Goal: Information Seeking & Learning: Learn about a topic

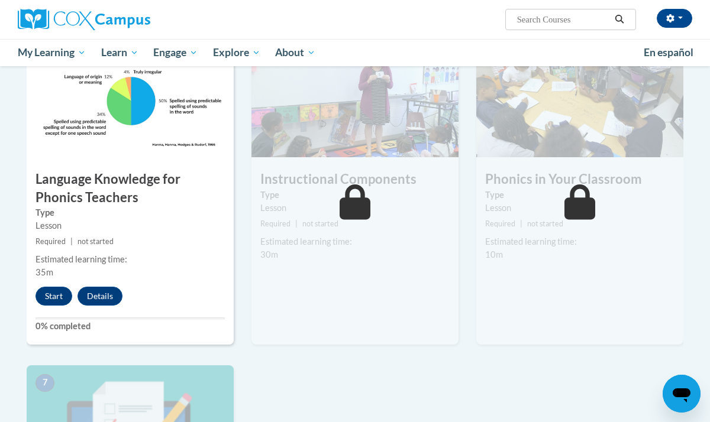
scroll to position [610, 1]
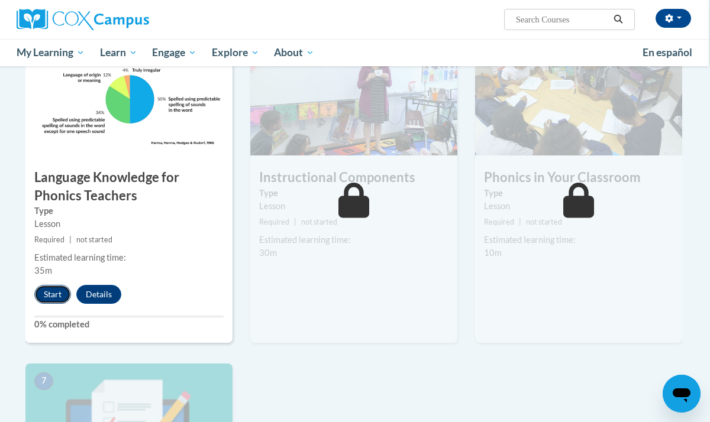
click at [47, 293] on button "Start" at bounding box center [52, 294] width 37 height 19
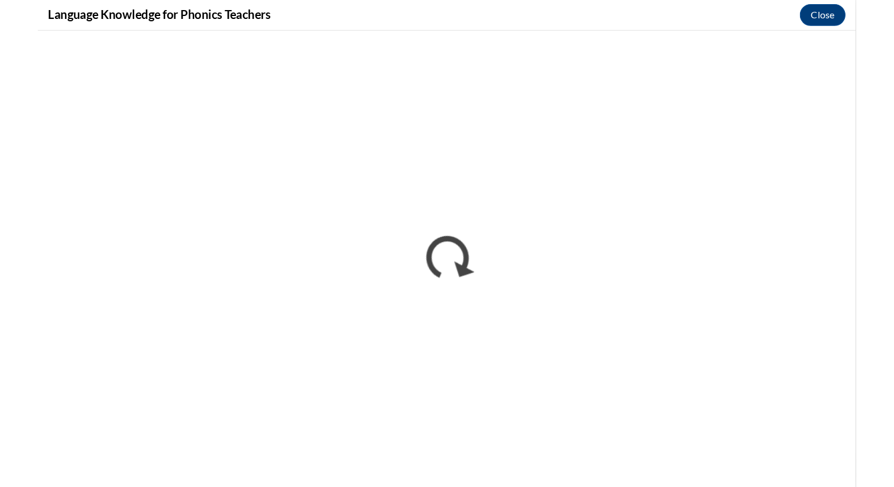
scroll to position [610, 0]
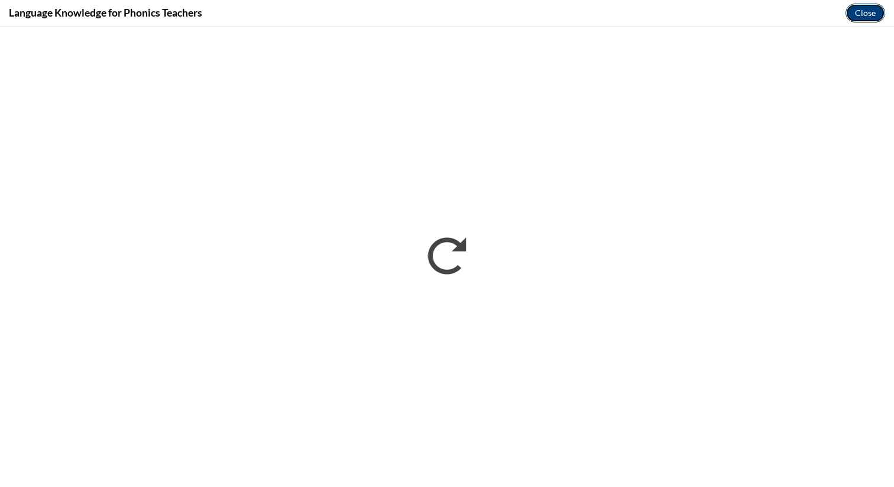
click at [709, 21] on button "Close" at bounding box center [866, 13] width 40 height 19
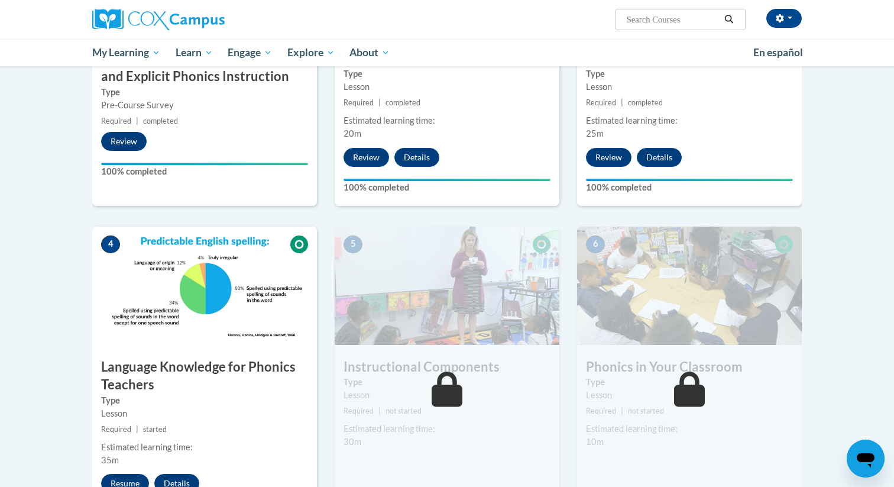
scroll to position [391, 0]
click at [230, 281] on img at bounding box center [204, 285] width 225 height 118
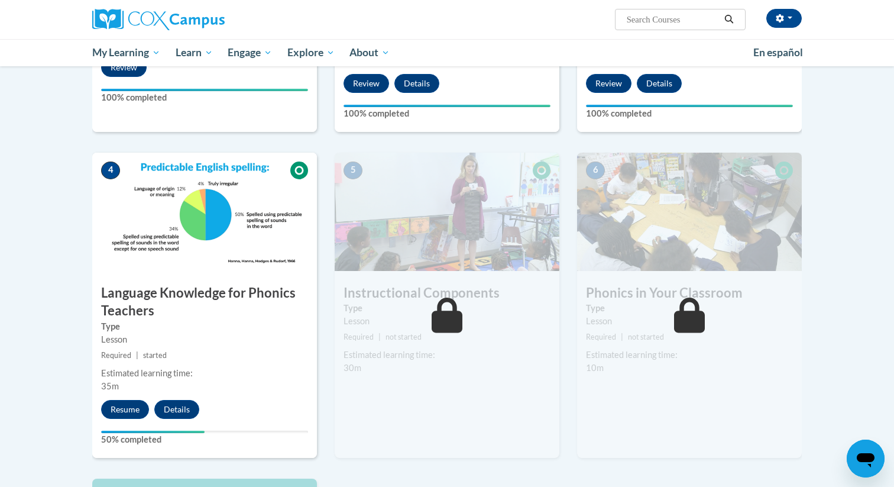
scroll to position [479, 0]
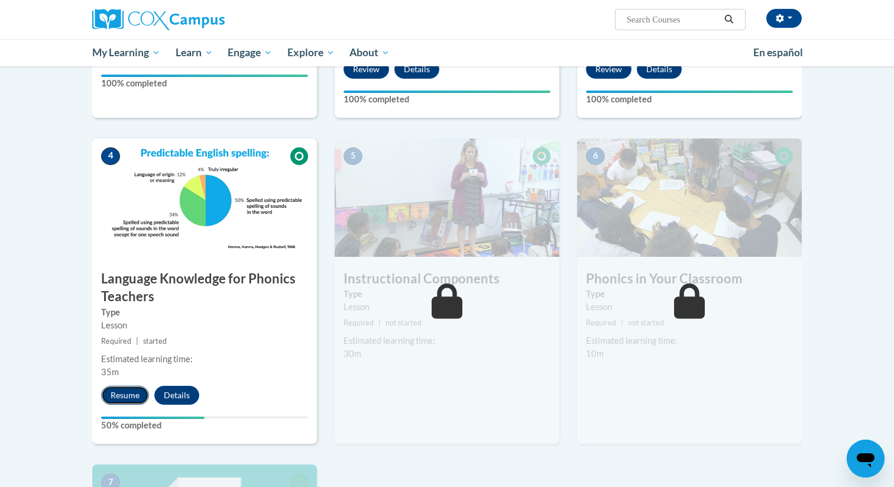
click at [128, 394] on button "Resume" at bounding box center [125, 395] width 48 height 19
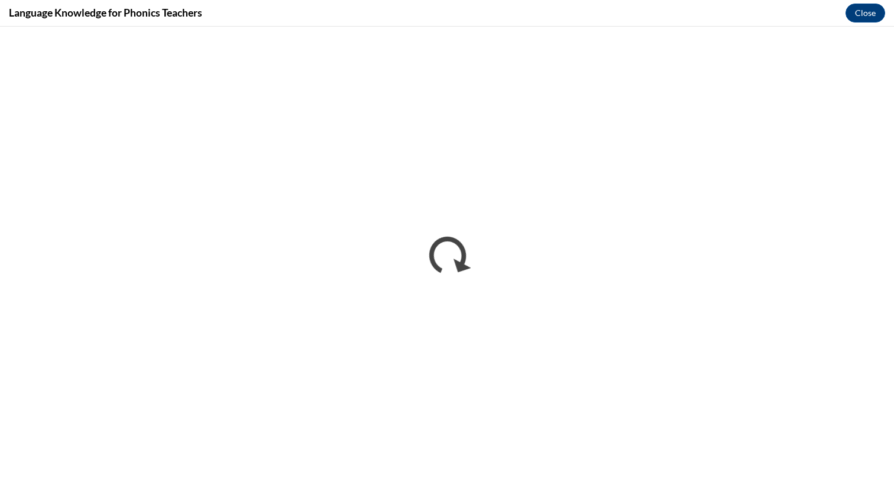
scroll to position [0, 0]
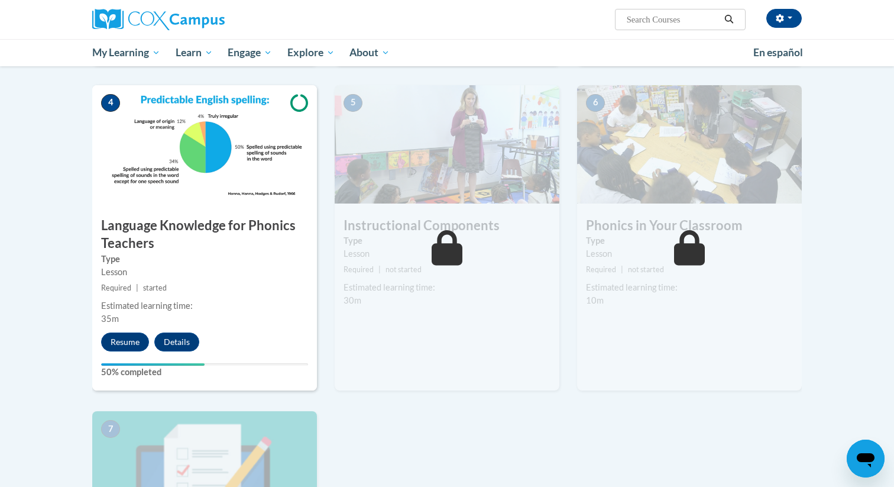
scroll to position [533, 0]
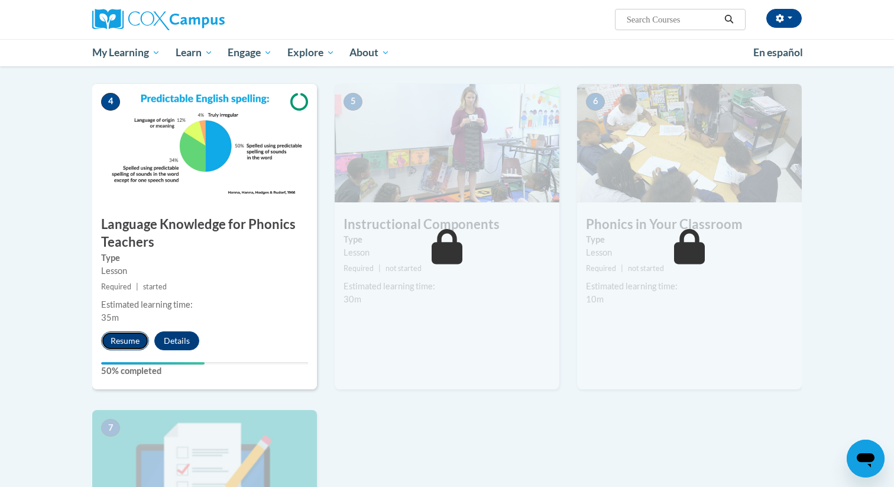
click at [130, 338] on button "Resume" at bounding box center [125, 340] width 48 height 19
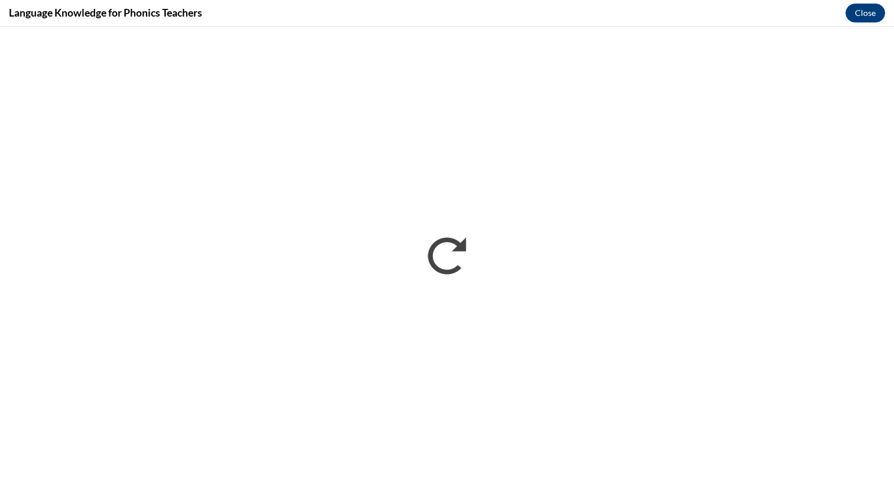
scroll to position [0, 0]
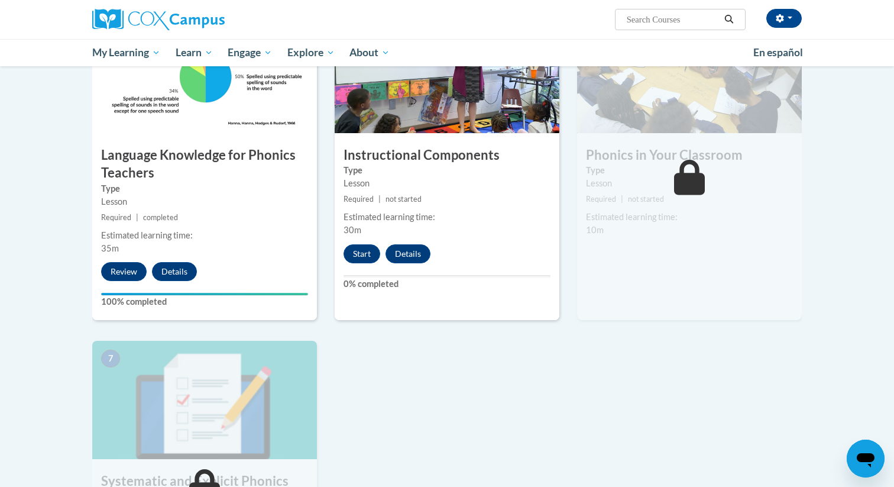
scroll to position [604, 0]
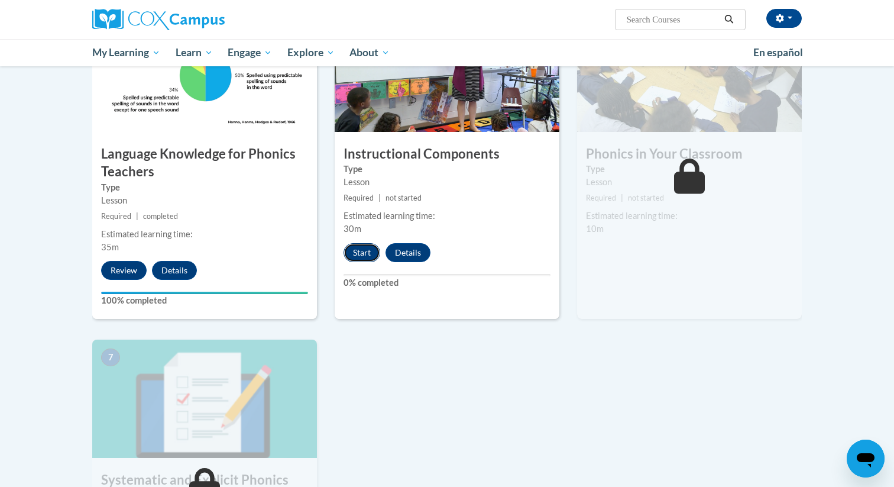
click at [364, 252] on button "Start" at bounding box center [362, 252] width 37 height 19
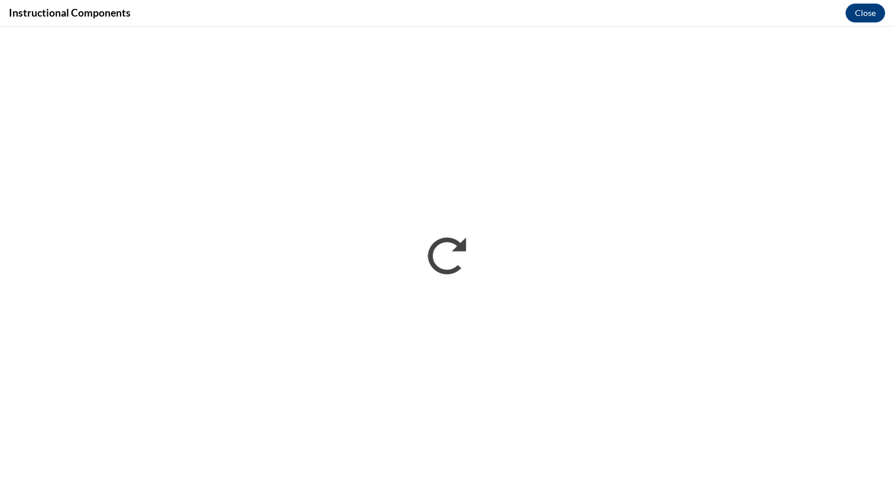
scroll to position [0, 0]
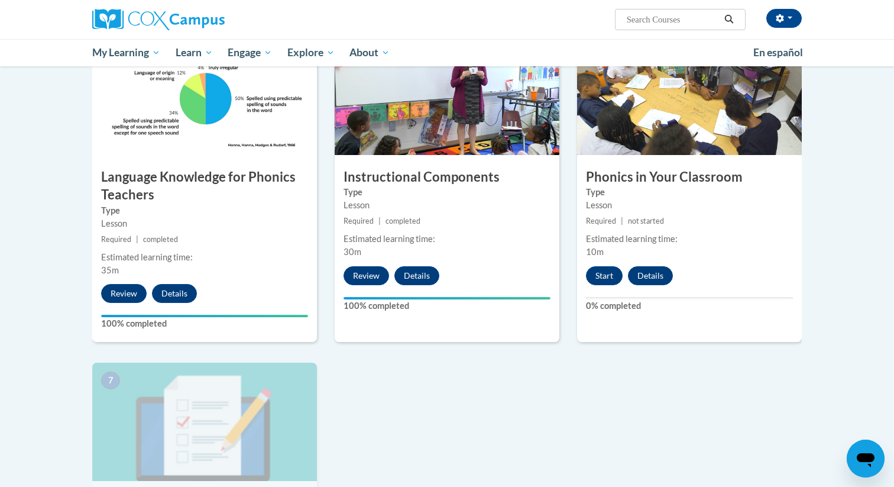
scroll to position [580, 0]
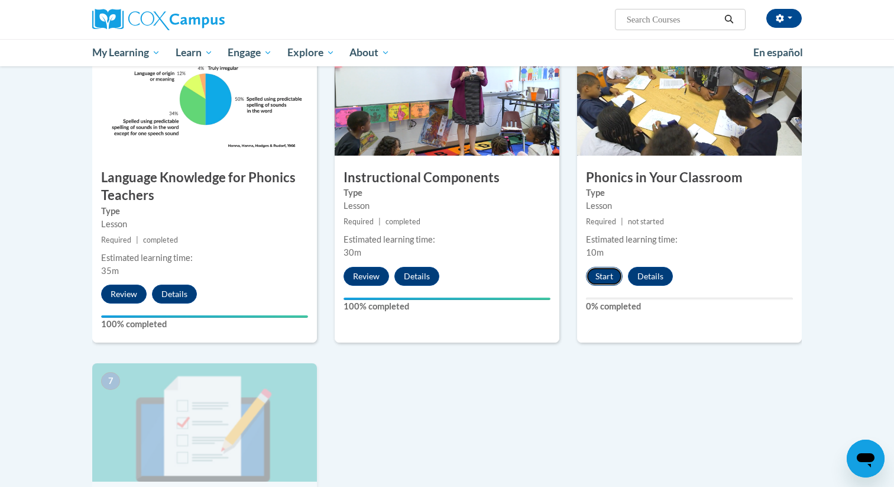
click at [602, 283] on button "Start" at bounding box center [604, 276] width 37 height 19
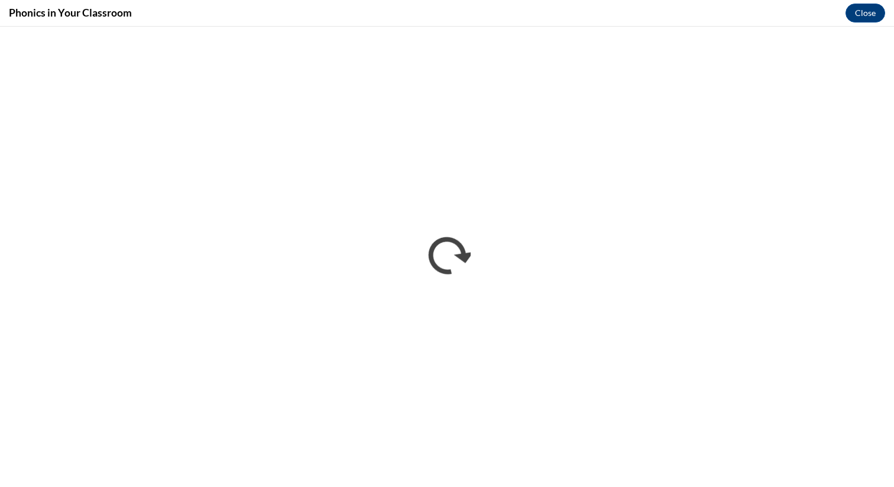
scroll to position [0, 0]
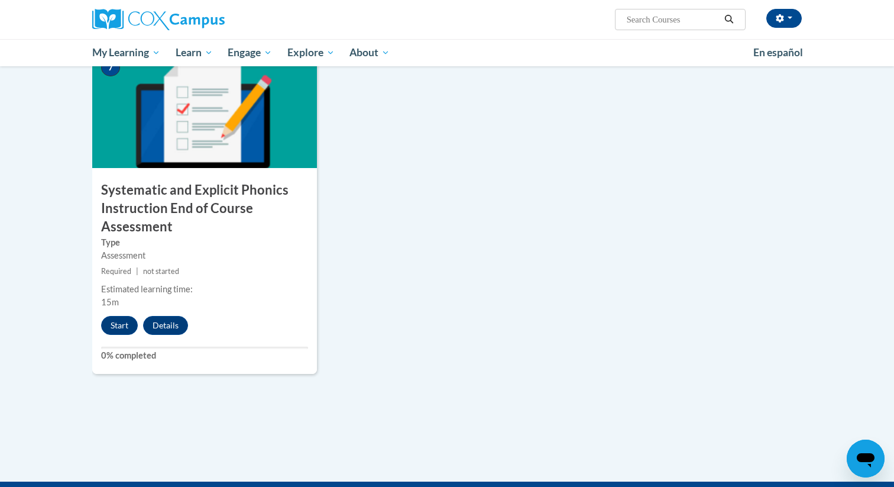
scroll to position [898, 0]
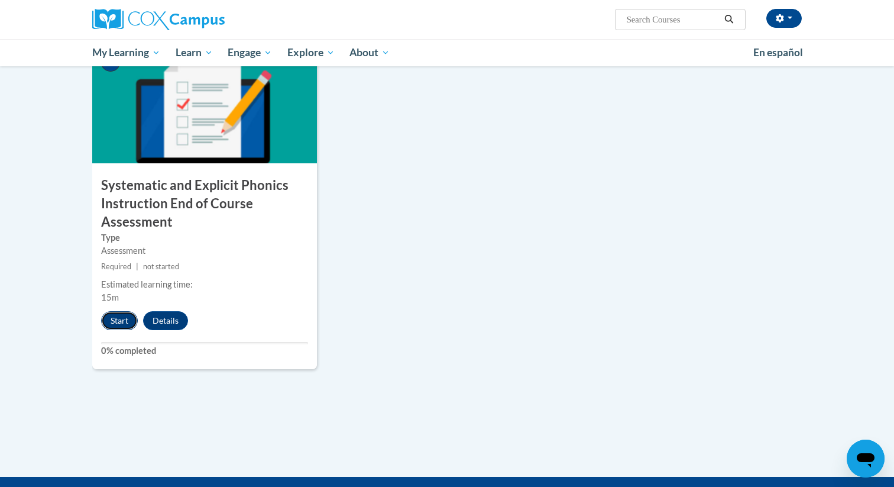
click at [123, 316] on button "Start" at bounding box center [119, 320] width 37 height 19
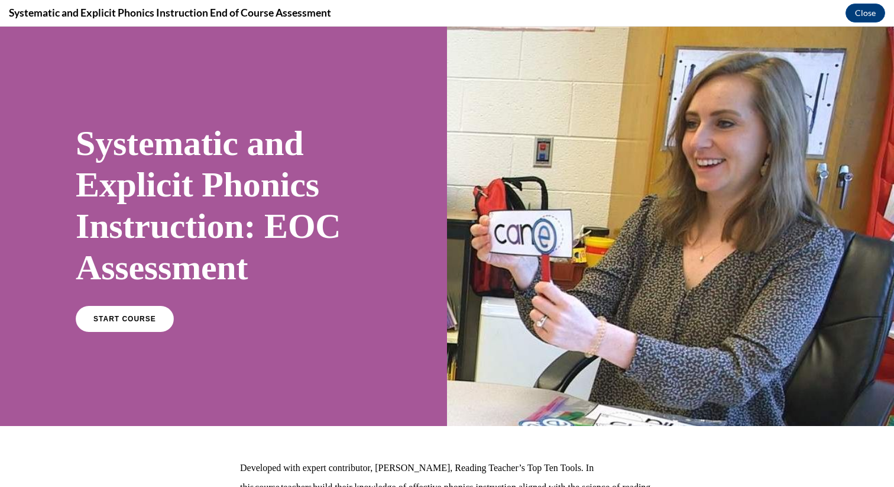
scroll to position [0, 0]
click at [141, 322] on span "START COURSE" at bounding box center [125, 319] width 66 height 9
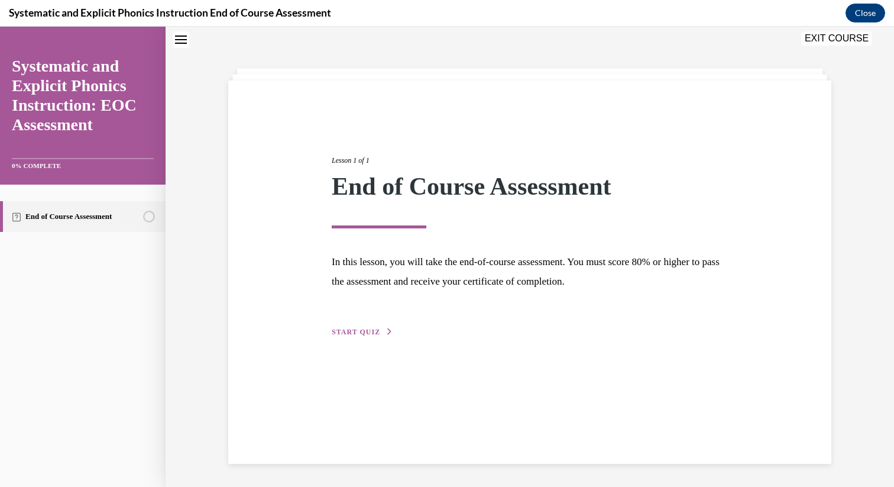
scroll to position [37, 0]
click at [357, 331] on span "START QUIZ" at bounding box center [356, 331] width 48 height 8
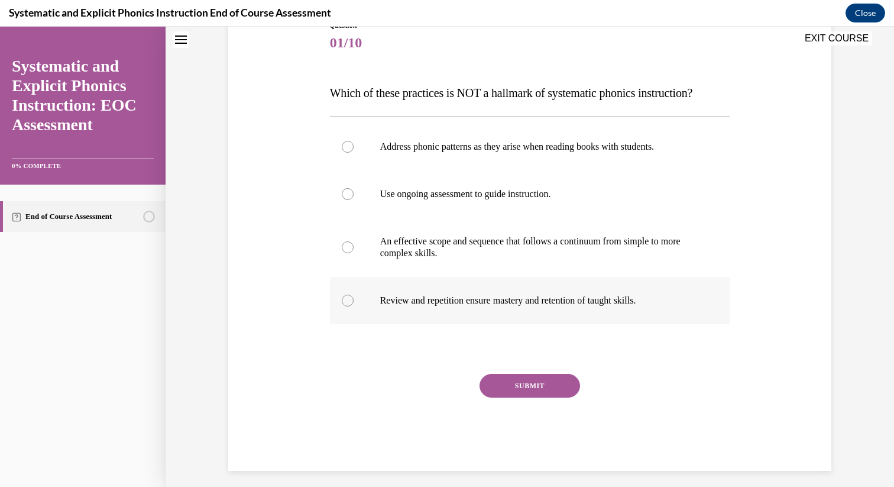
scroll to position [152, 0]
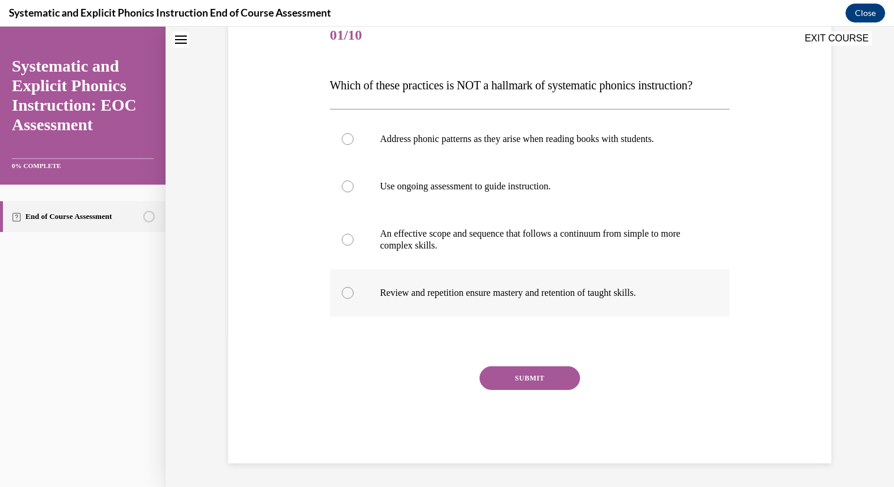
click at [345, 299] on div at bounding box center [530, 292] width 400 height 47
click at [519, 383] on button "SUBMIT" at bounding box center [530, 378] width 101 height 24
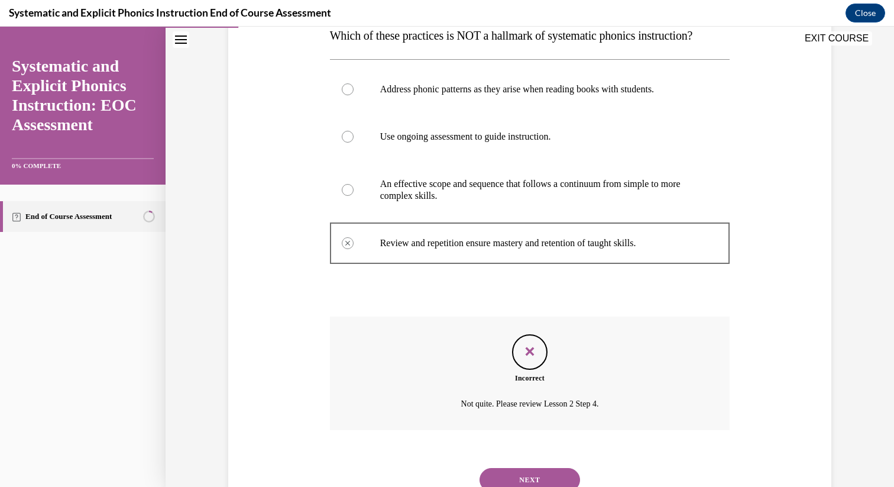
scroll to position [248, 0]
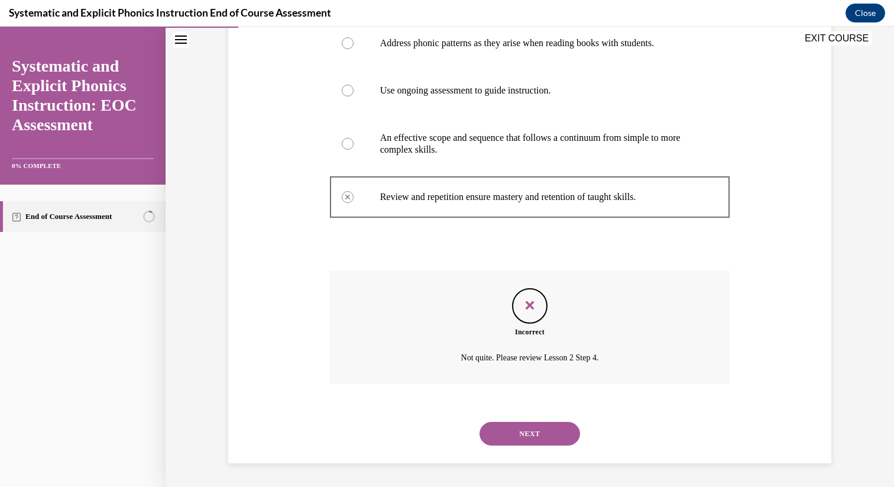
click at [530, 425] on button "NEXT" at bounding box center [530, 434] width 101 height 24
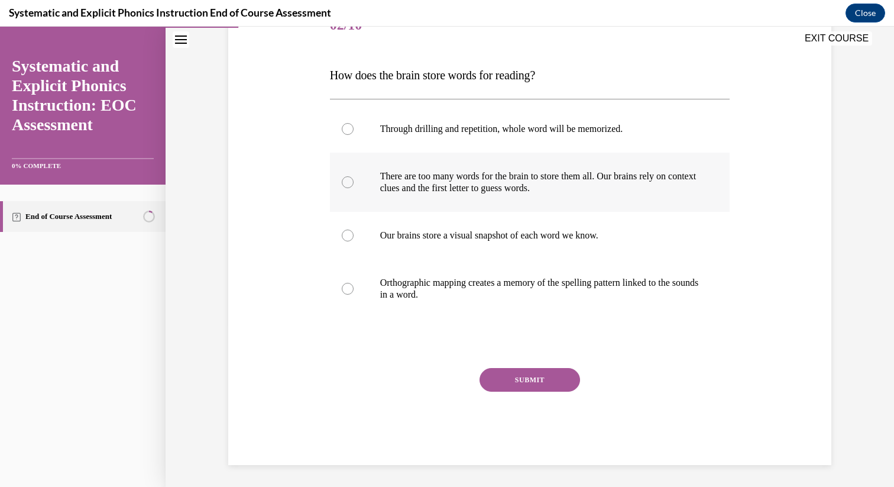
scroll to position [164, 0]
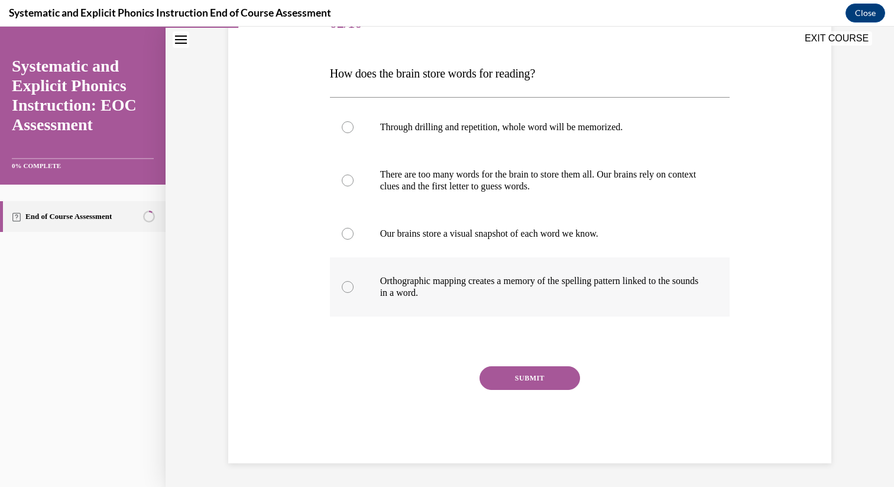
click at [415, 286] on p "Orthographic mapping creates a memory of the spelling pattern linked to the sou…" at bounding box center [540, 287] width 320 height 24
click at [510, 378] on button "SUBMIT" at bounding box center [530, 378] width 101 height 24
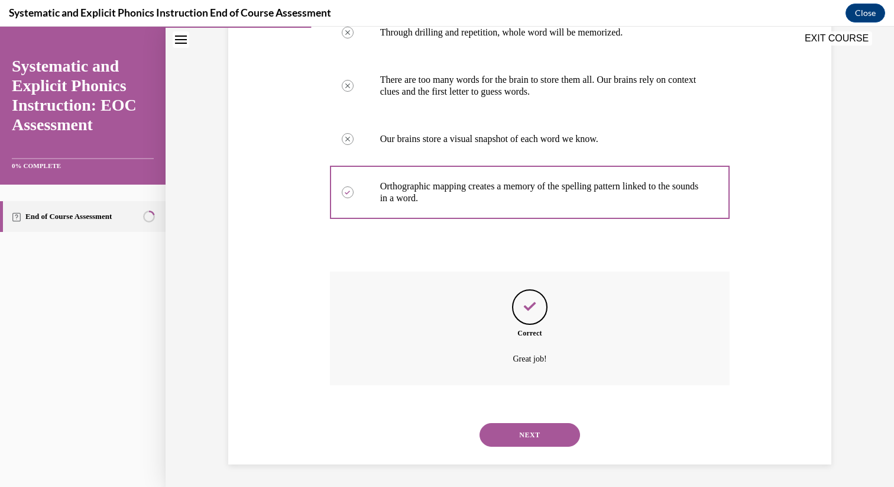
scroll to position [260, 0]
click at [526, 425] on button "NEXT" at bounding box center [530, 434] width 101 height 24
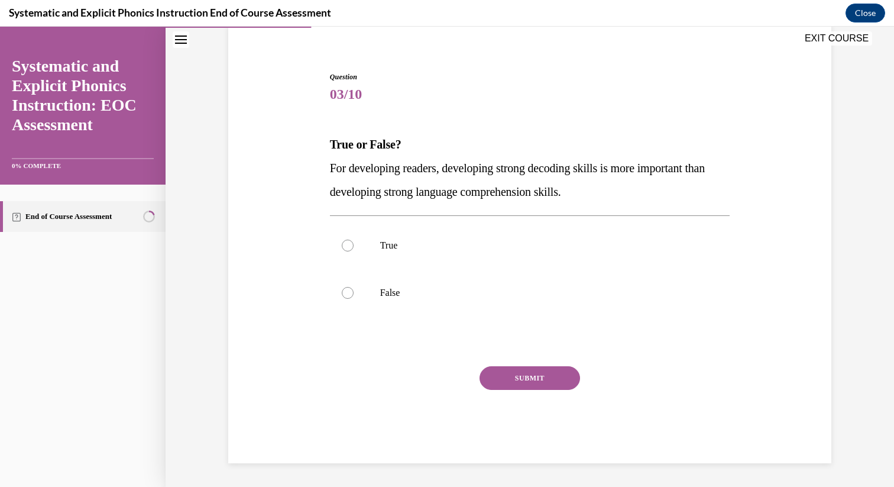
scroll to position [93, 0]
click at [387, 298] on p "False" at bounding box center [540, 293] width 320 height 12
click at [510, 377] on button "SUBMIT" at bounding box center [530, 378] width 101 height 24
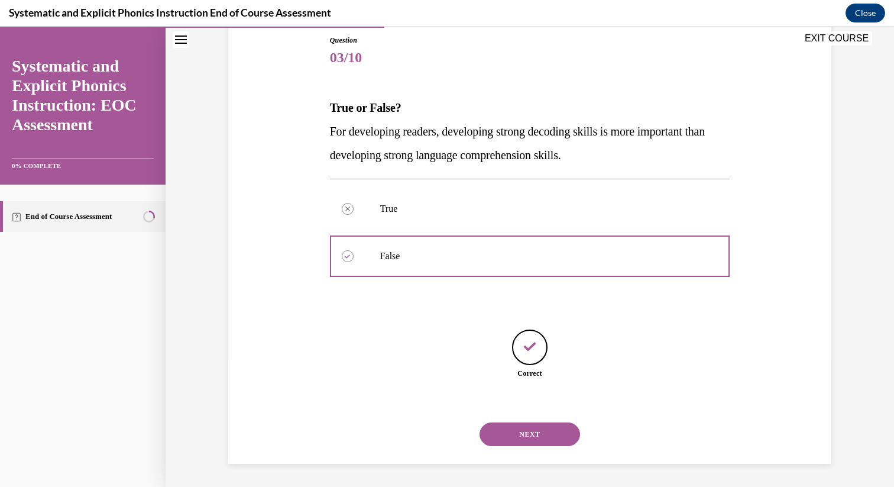
scroll to position [130, 0]
click at [547, 441] on button "NEXT" at bounding box center [530, 434] width 101 height 24
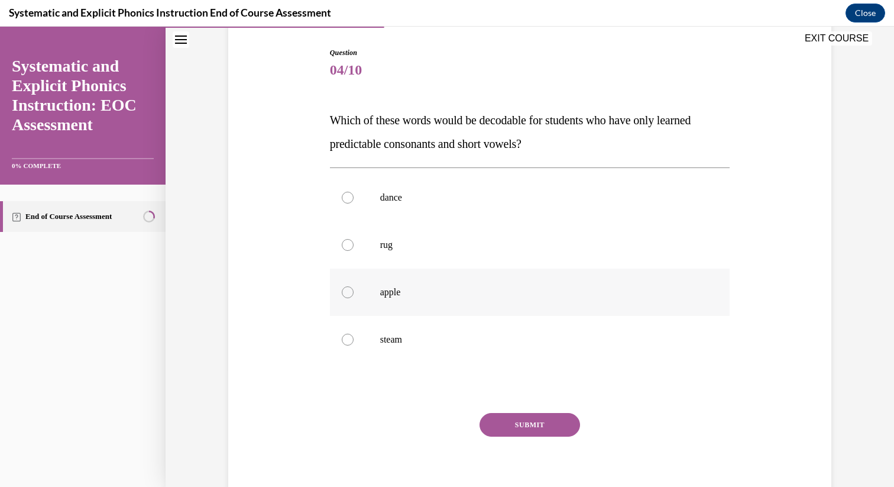
scroll to position [117, 0]
click at [350, 294] on div at bounding box center [348, 292] width 12 height 12
click at [520, 423] on button "SUBMIT" at bounding box center [530, 425] width 101 height 24
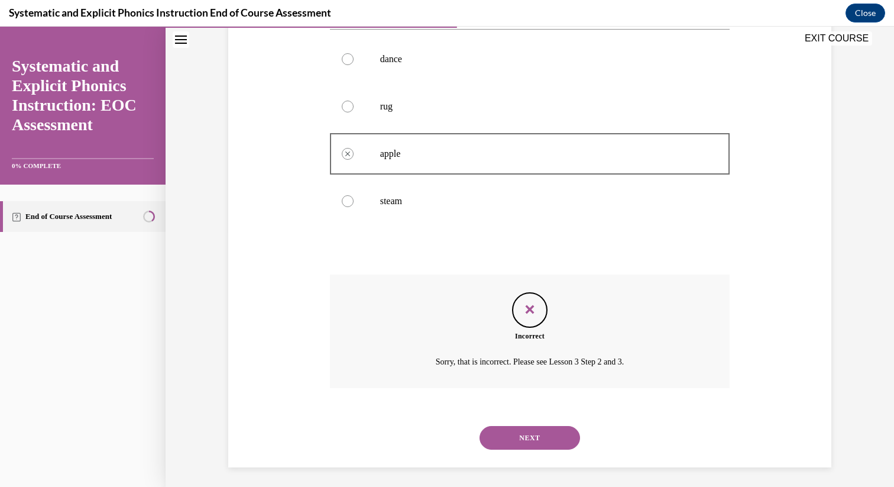
scroll to position [260, 0]
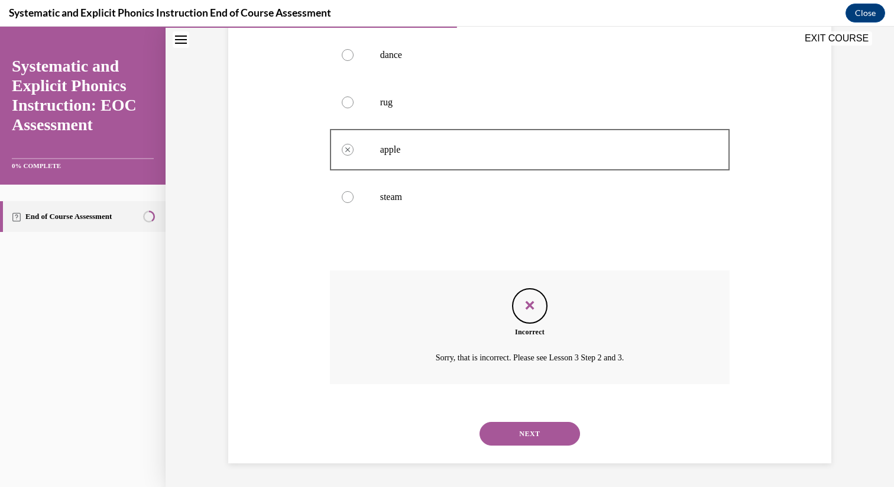
click at [534, 431] on button "NEXT" at bounding box center [530, 434] width 101 height 24
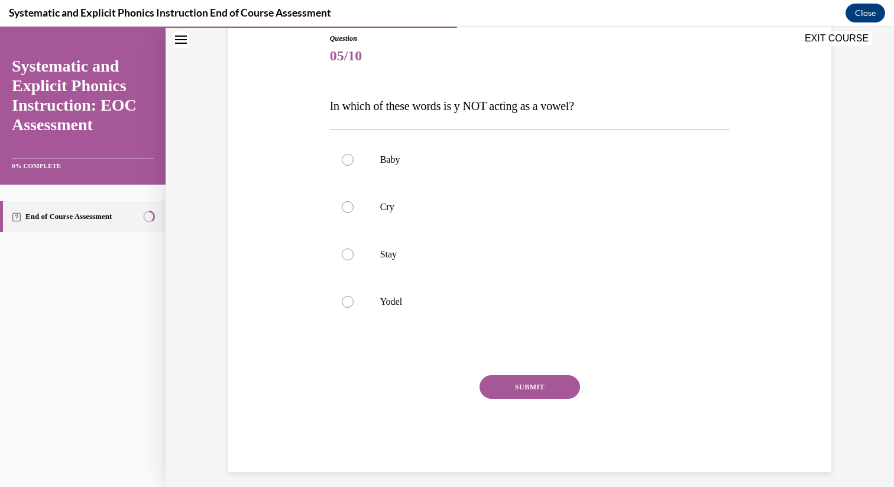
scroll to position [140, 0]
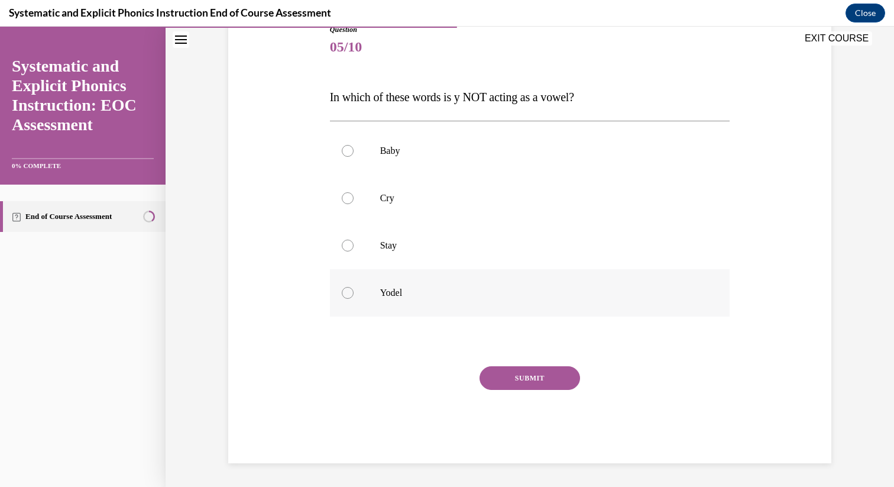
click at [343, 290] on div at bounding box center [348, 293] width 12 height 12
click at [545, 374] on button "SUBMIT" at bounding box center [530, 378] width 101 height 24
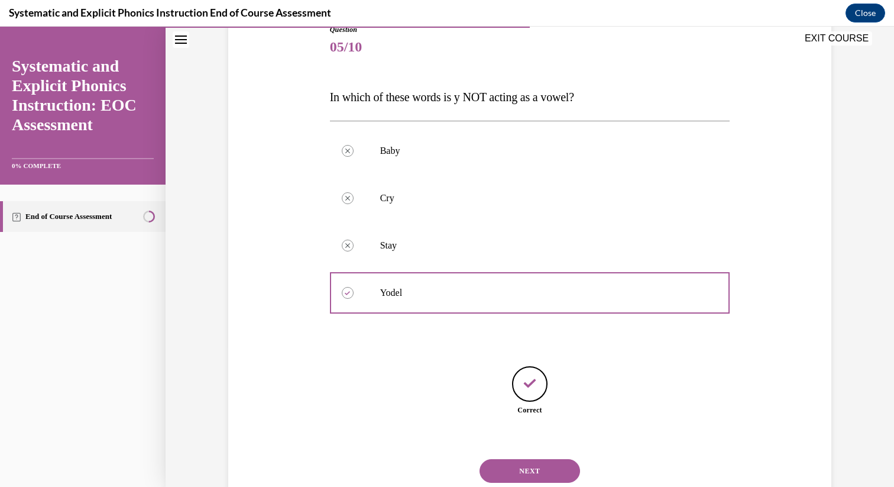
scroll to position [177, 0]
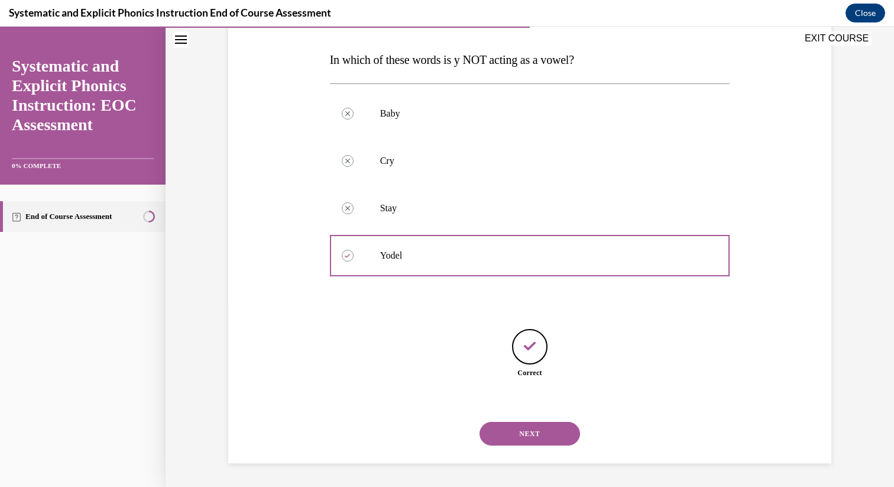
click at [528, 430] on button "NEXT" at bounding box center [530, 434] width 101 height 24
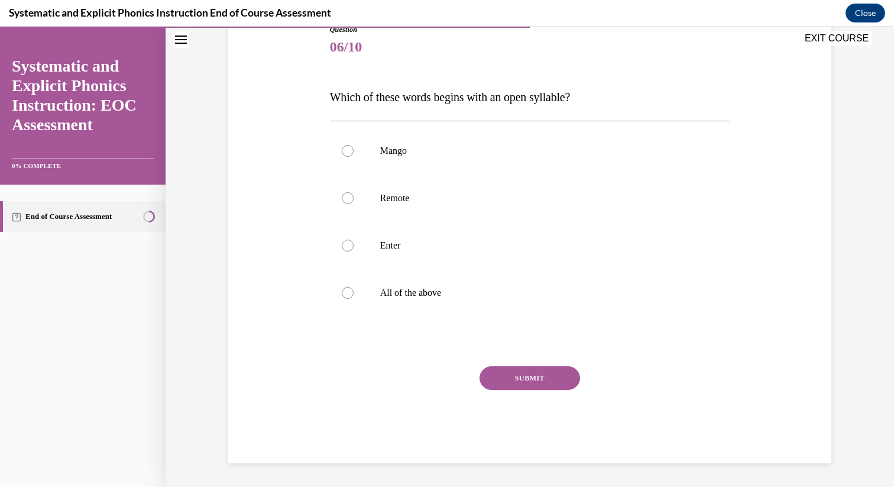
scroll to position [131, 0]
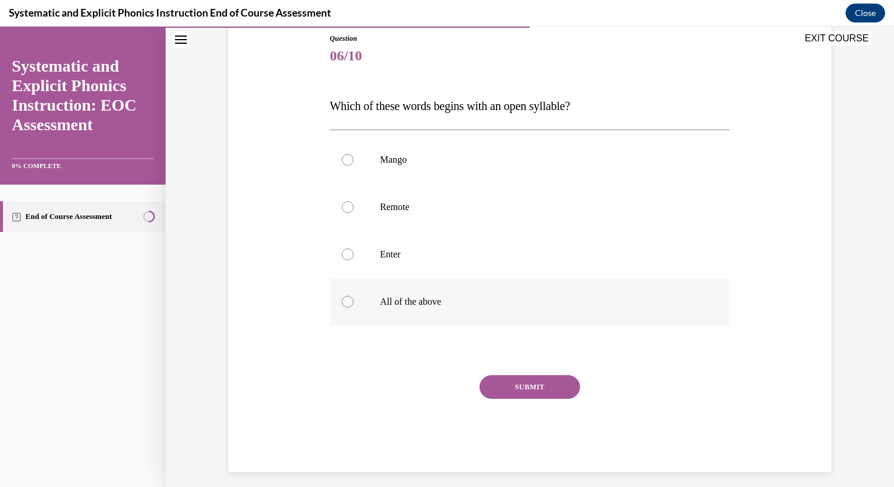
click at [351, 300] on div at bounding box center [348, 302] width 12 height 12
click at [546, 391] on button "SUBMIT" at bounding box center [530, 387] width 101 height 24
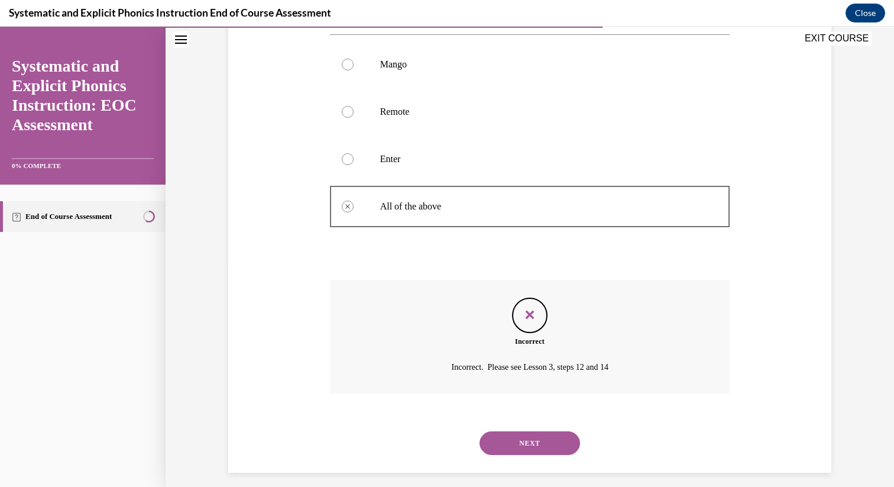
scroll to position [236, 0]
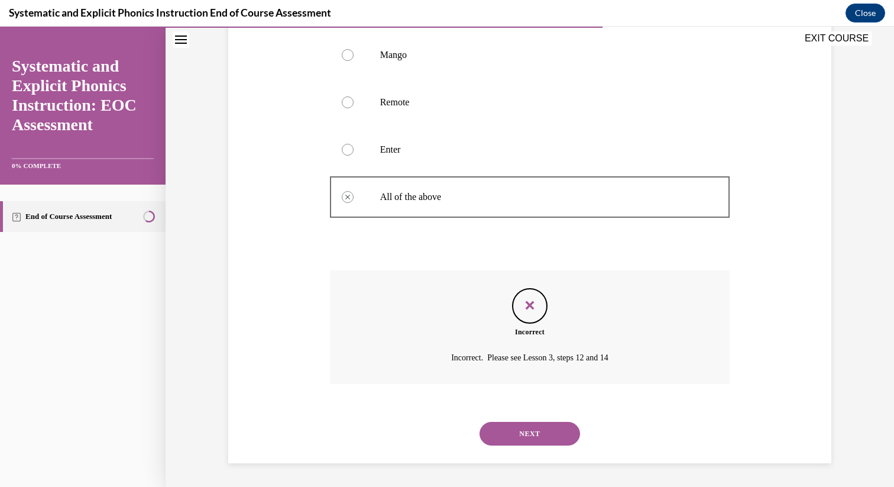
click at [546, 436] on button "NEXT" at bounding box center [530, 434] width 101 height 24
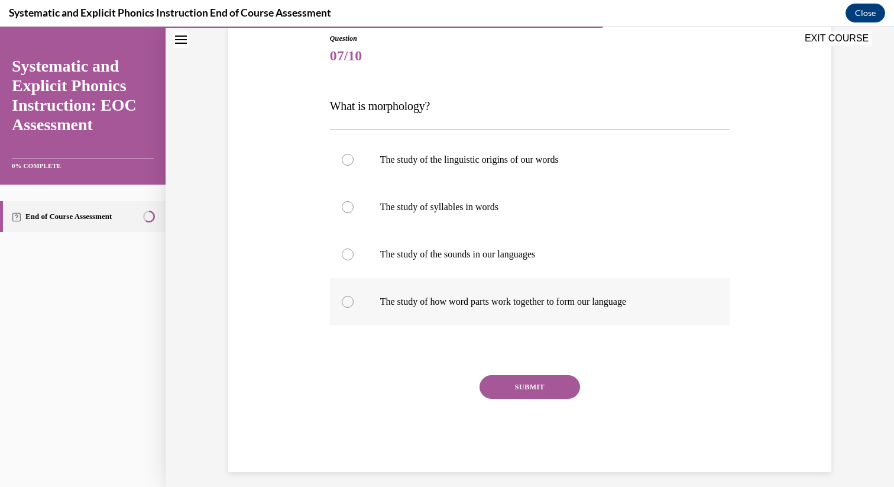
click at [349, 300] on div at bounding box center [348, 302] width 12 height 12
click at [513, 383] on button "SUBMIT" at bounding box center [530, 387] width 101 height 24
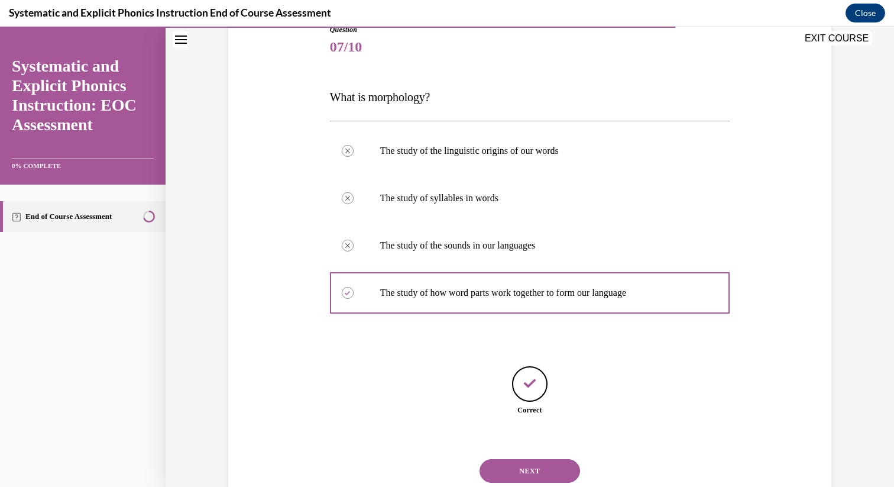
scroll to position [177, 0]
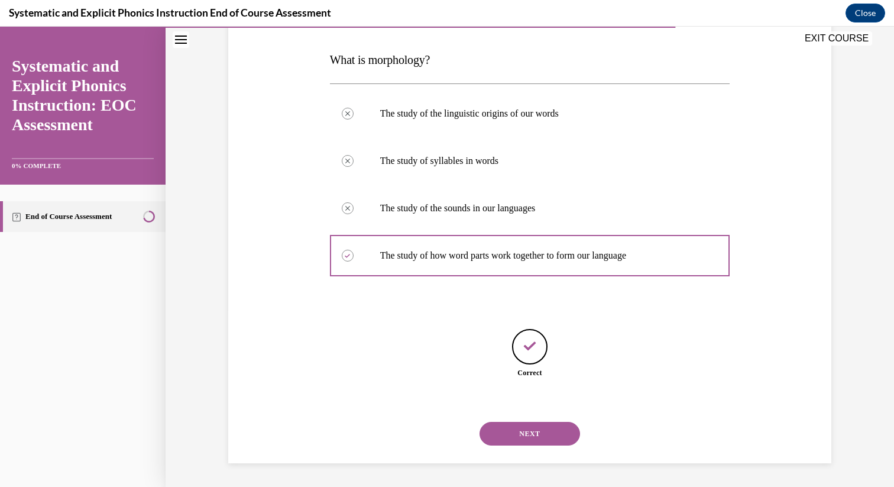
click at [517, 425] on button "NEXT" at bounding box center [530, 434] width 101 height 24
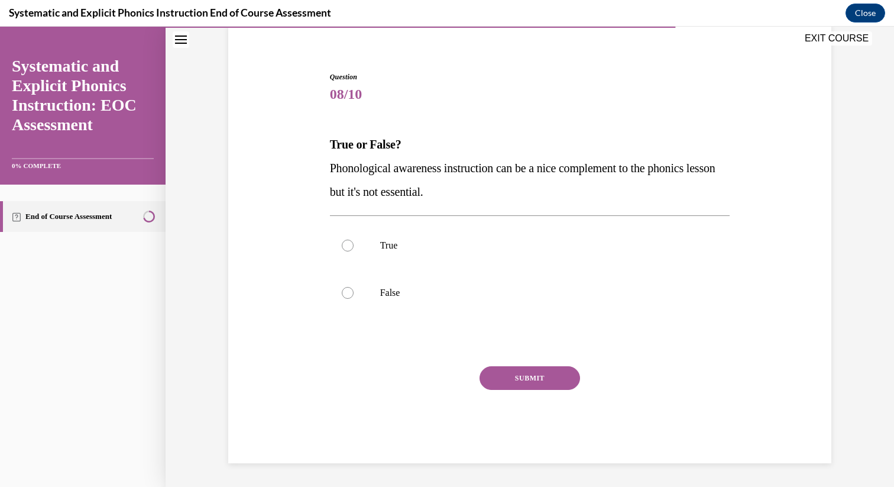
scroll to position [93, 0]
click at [352, 296] on div at bounding box center [348, 293] width 12 height 12
click at [520, 377] on button "SUBMIT" at bounding box center [530, 378] width 101 height 24
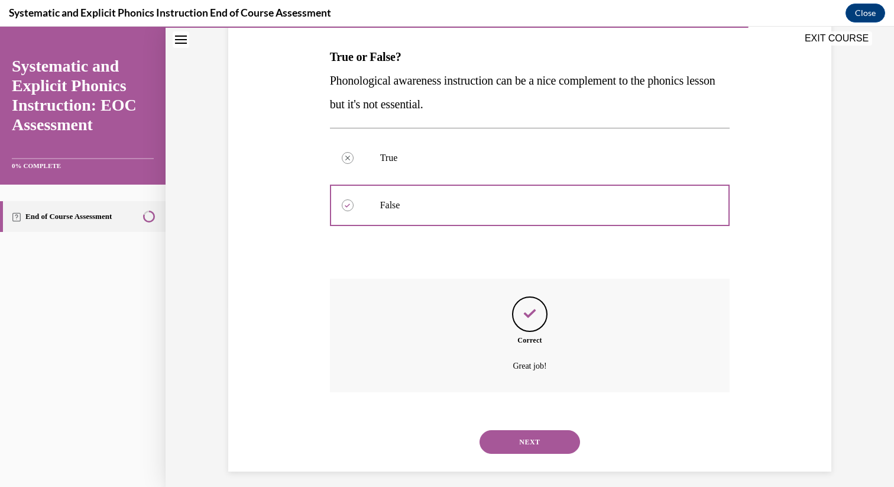
scroll to position [189, 0]
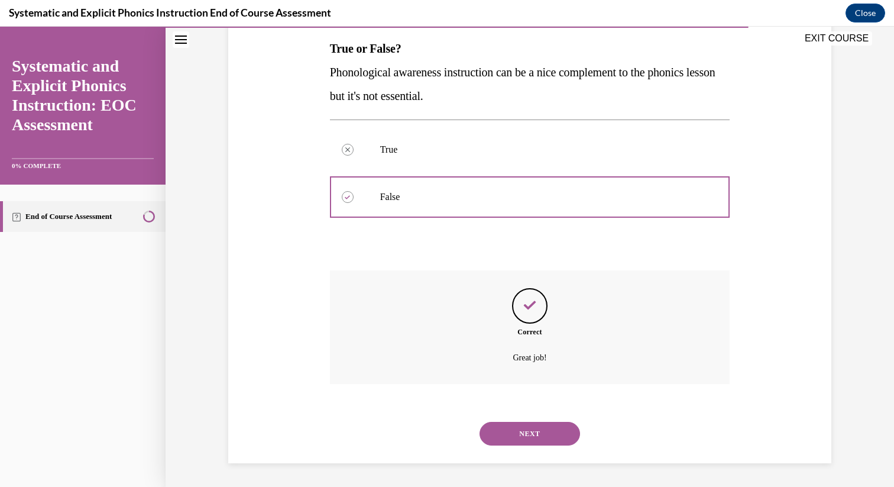
click at [521, 425] on button "NEXT" at bounding box center [530, 434] width 101 height 24
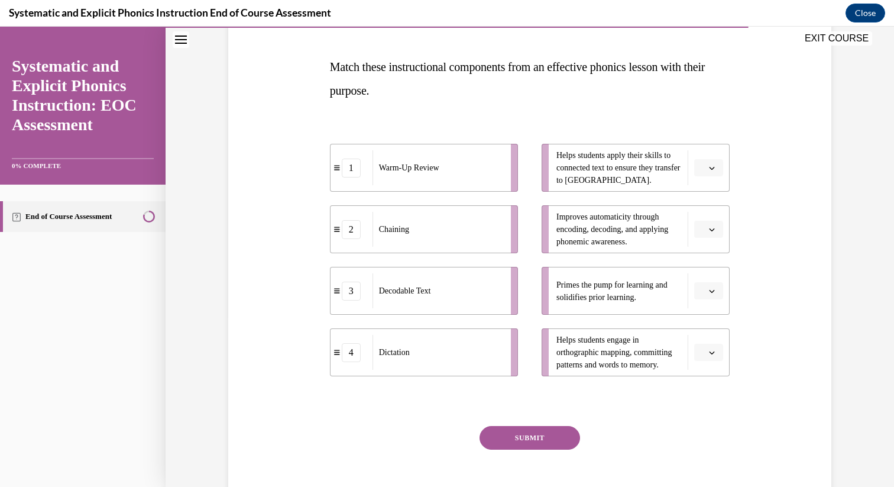
scroll to position [199, 0]
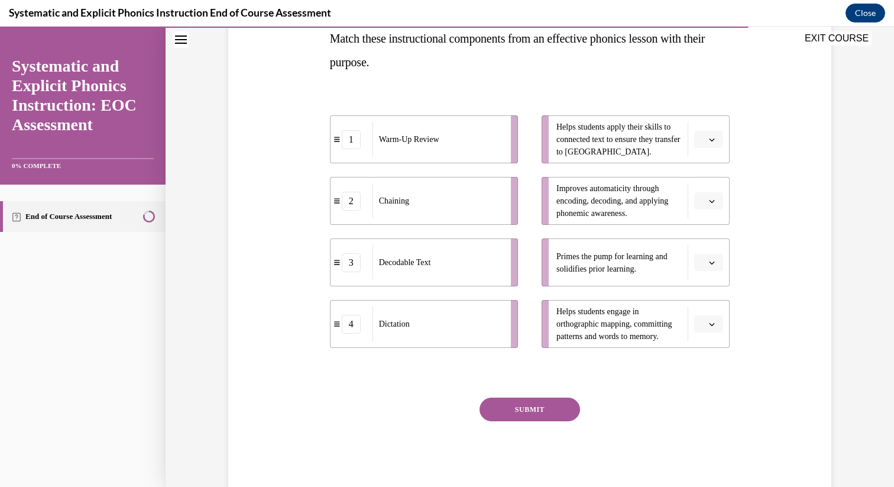
click at [715, 140] on span "button" at bounding box center [712, 139] width 8 height 8
click at [707, 232] on div "3" at bounding box center [707, 237] width 30 height 24
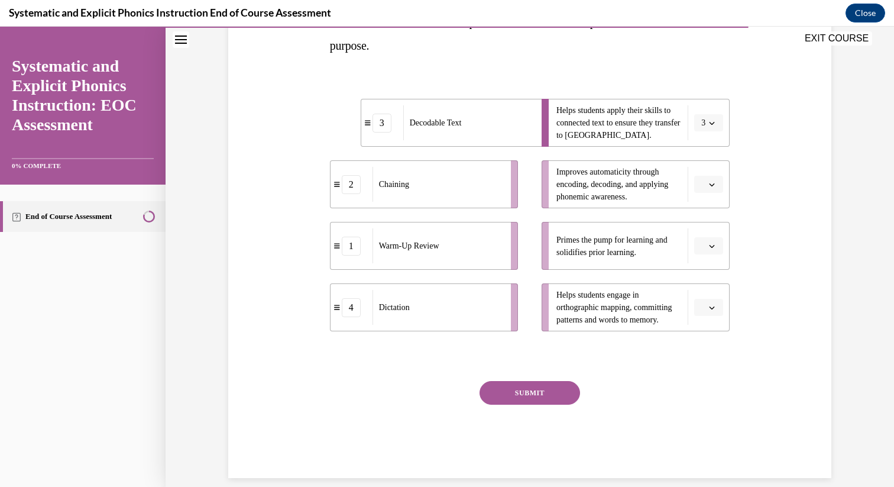
scroll to position [230, 0]
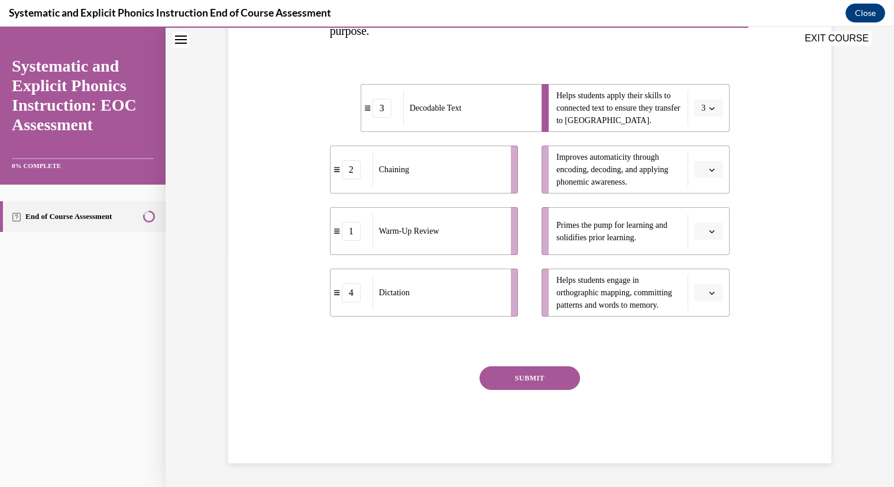
click at [707, 170] on button "button" at bounding box center [708, 170] width 29 height 18
click at [713, 242] on div "2" at bounding box center [707, 243] width 30 height 24
click at [714, 232] on icon "button" at bounding box center [712, 231] width 6 height 6
click at [707, 280] on div "1" at bounding box center [707, 281] width 30 height 24
click at [708, 296] on span "button" at bounding box center [712, 293] width 8 height 8
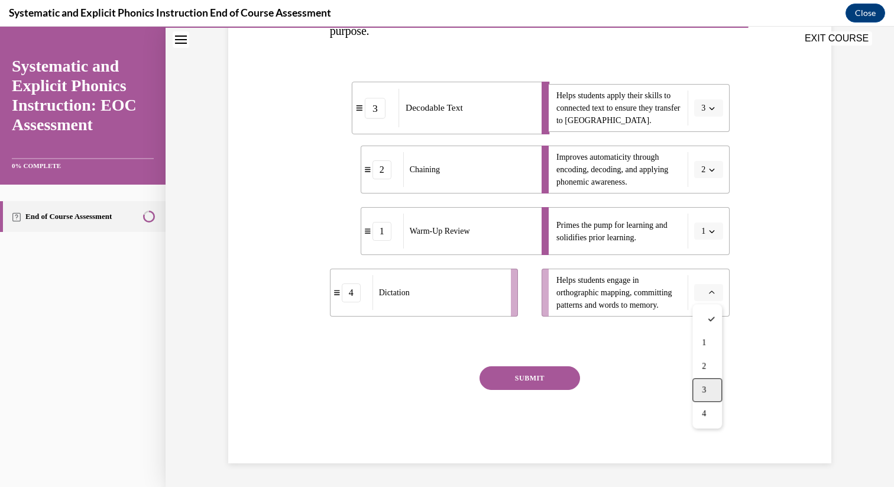
click at [707, 386] on div "3" at bounding box center [707, 390] width 30 height 24
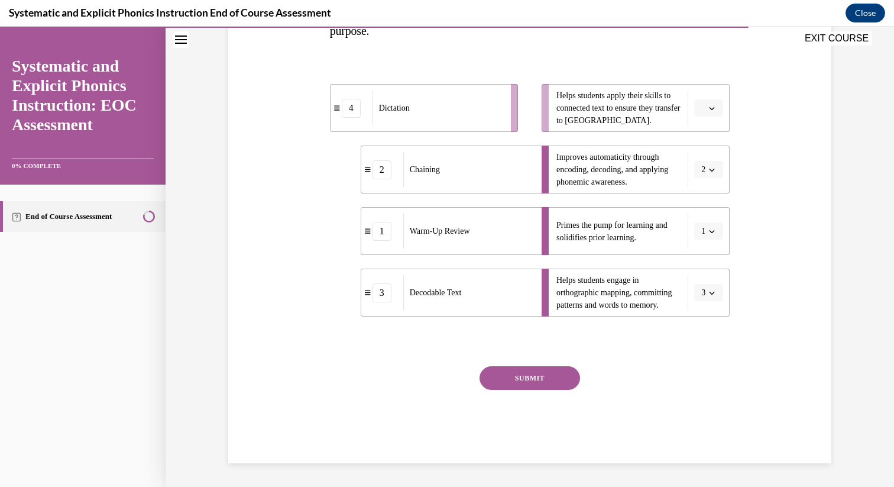
click at [717, 108] on button "button" at bounding box center [708, 108] width 29 height 18
click at [712, 224] on div "4" at bounding box center [707, 229] width 30 height 24
click at [546, 376] on button "SUBMIT" at bounding box center [530, 378] width 101 height 24
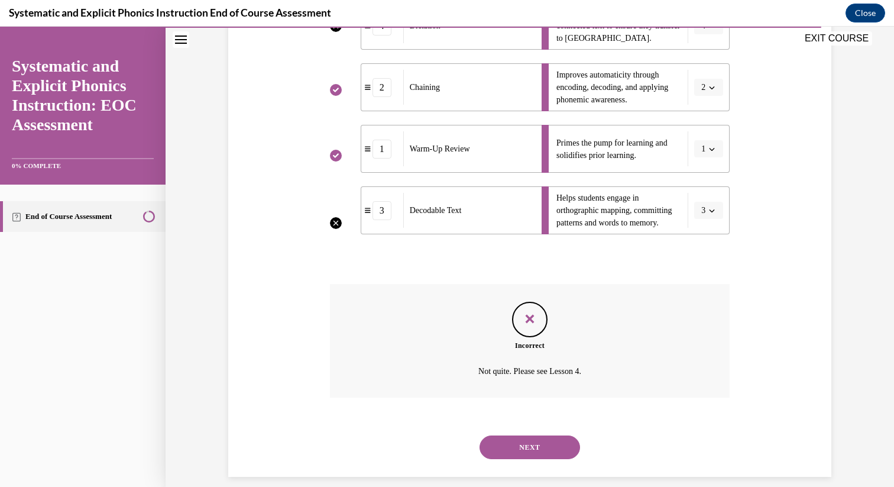
scroll to position [326, 0]
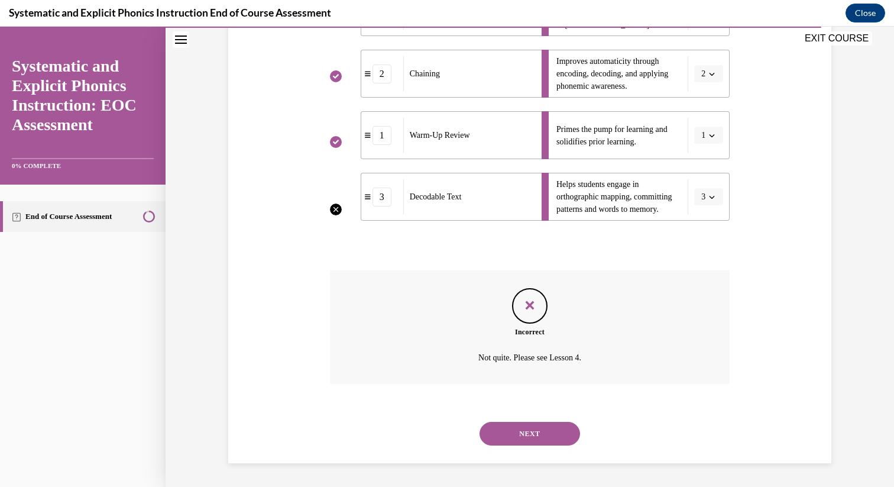
click at [537, 426] on button "NEXT" at bounding box center [530, 434] width 101 height 24
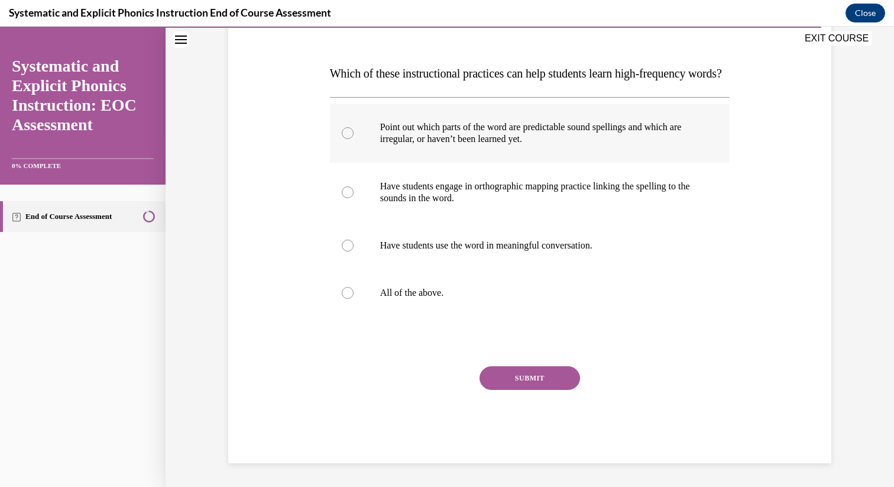
scroll to position [187, 0]
click at [412, 293] on p "All of the above." at bounding box center [540, 293] width 320 height 12
click at [531, 377] on button "SUBMIT" at bounding box center [530, 378] width 101 height 24
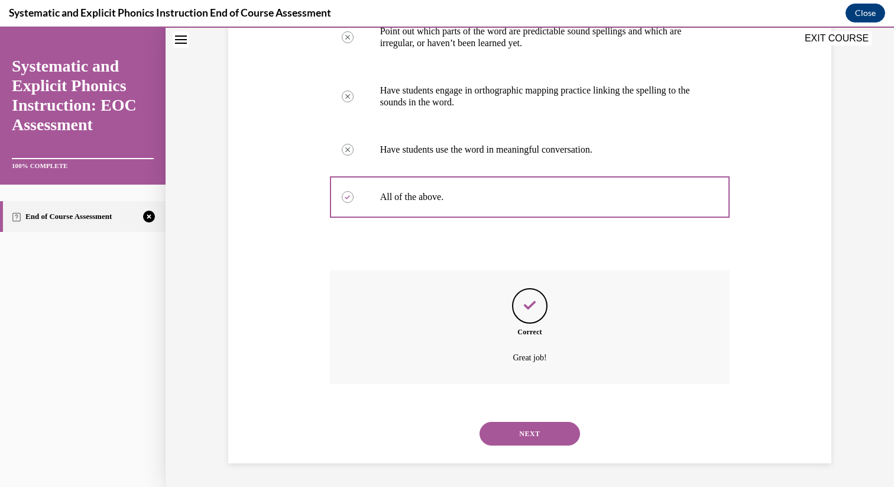
scroll to position [283, 0]
click at [530, 432] on button "NEXT" at bounding box center [530, 434] width 101 height 24
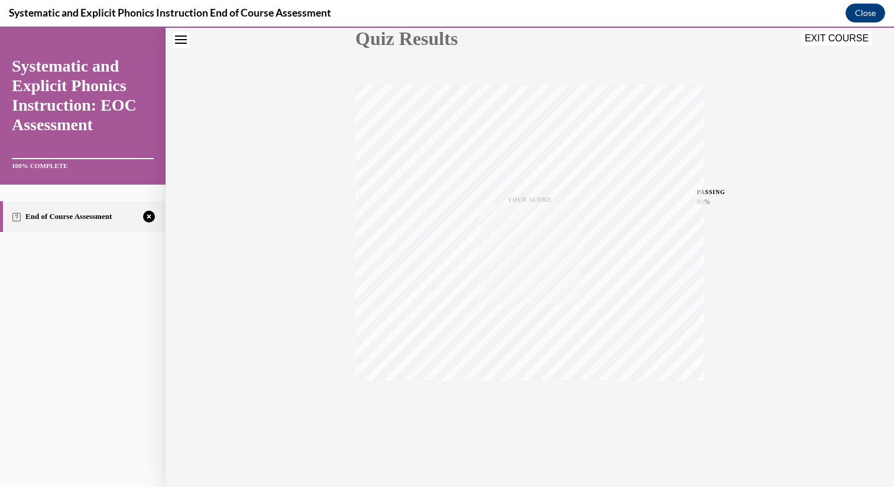
scroll to position [146, 0]
click at [530, 410] on icon "button" at bounding box center [530, 414] width 42 height 13
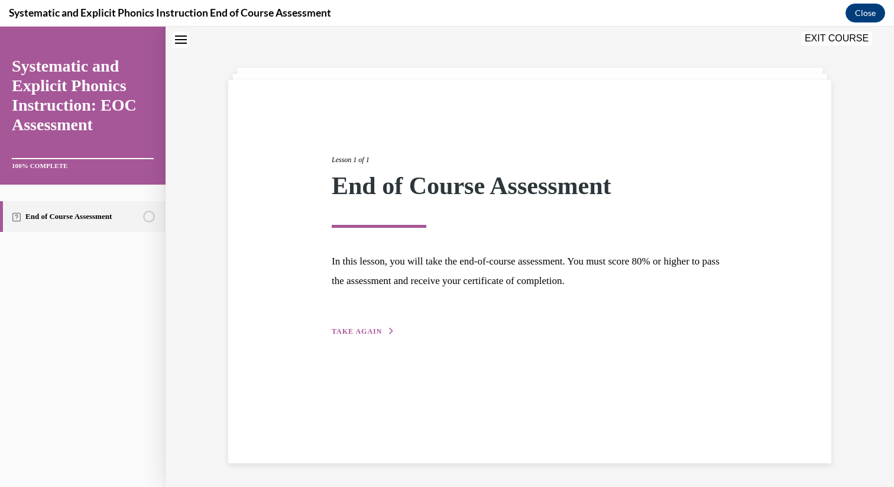
click at [370, 331] on span "TAKE AGAIN" at bounding box center [357, 331] width 50 height 8
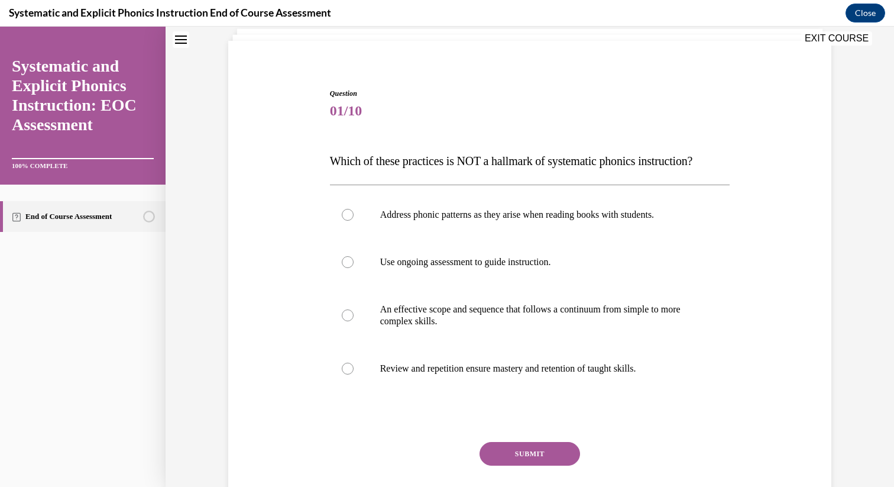
scroll to position [80, 0]
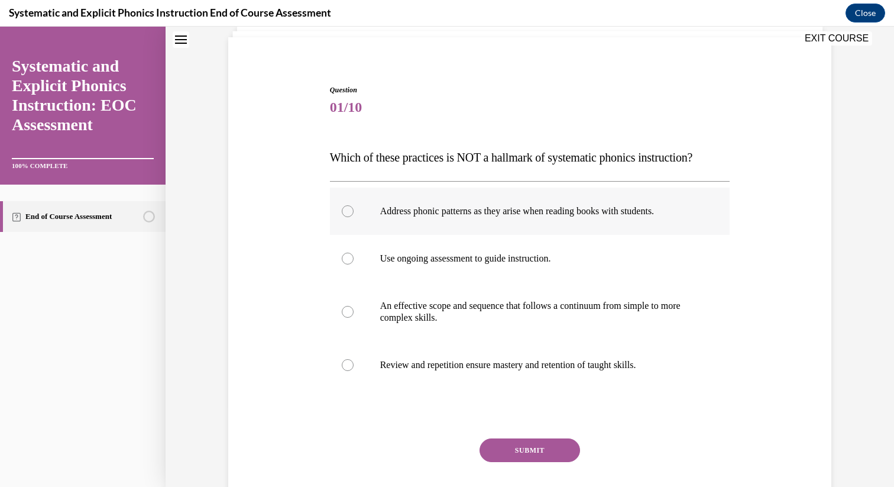
click at [356, 219] on div at bounding box center [530, 210] width 400 height 47
click at [529, 443] on button "SUBMIT" at bounding box center [530, 450] width 101 height 24
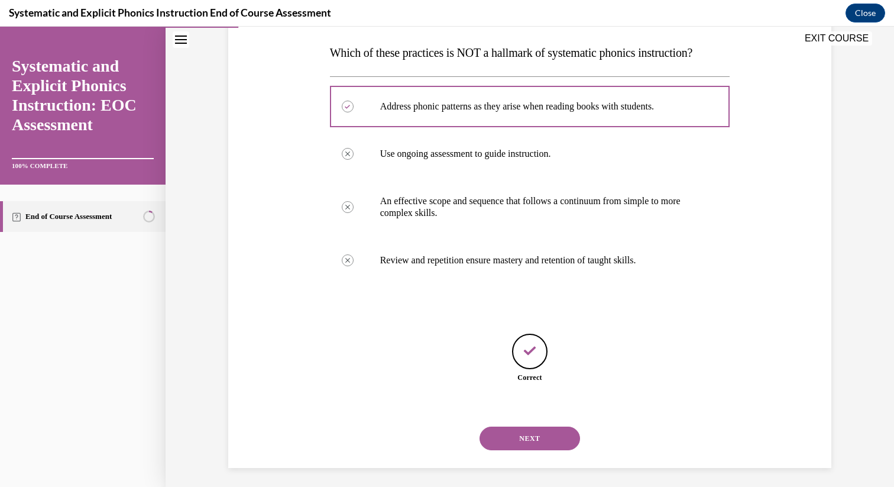
scroll to position [189, 0]
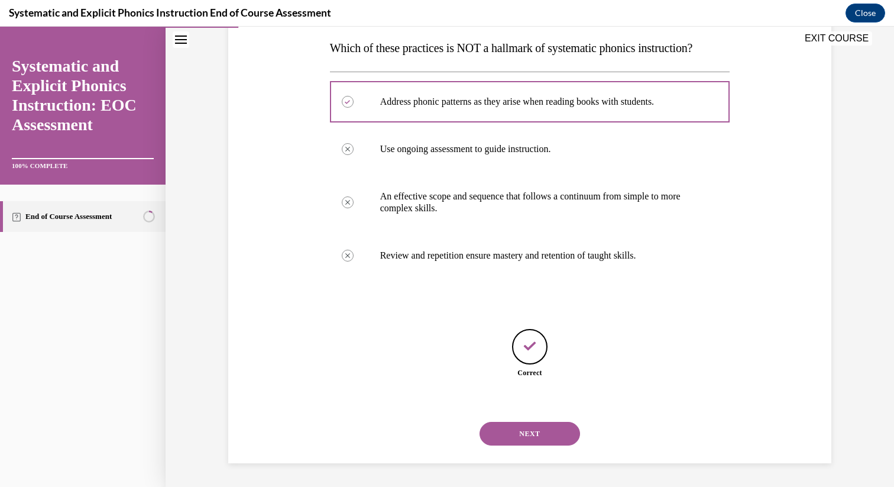
click at [526, 434] on button "NEXT" at bounding box center [530, 434] width 101 height 24
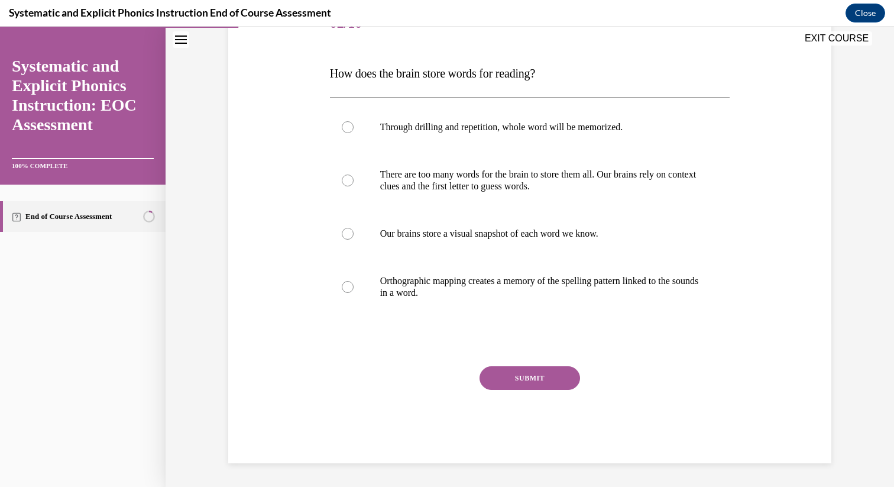
scroll to position [132, 0]
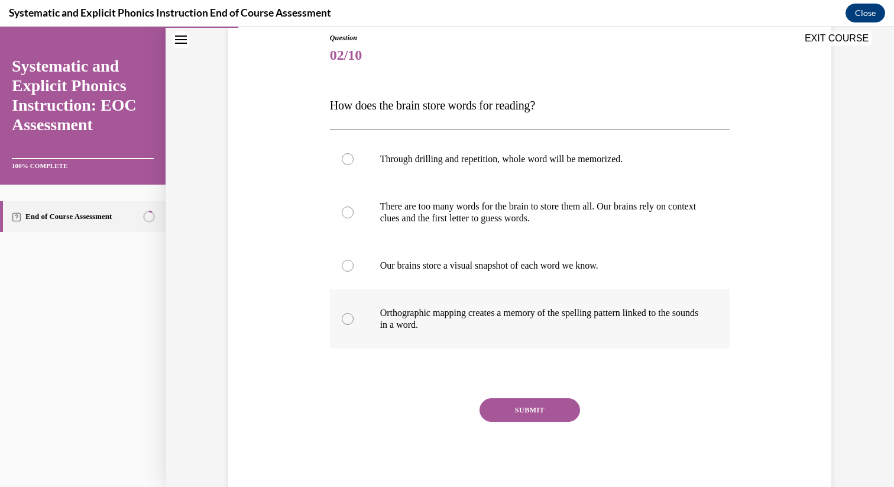
click at [436, 322] on p "Orthographic mapping creates a memory of the spelling pattern linked to the sou…" at bounding box center [540, 319] width 320 height 24
click at [507, 410] on button "SUBMIT" at bounding box center [530, 410] width 101 height 24
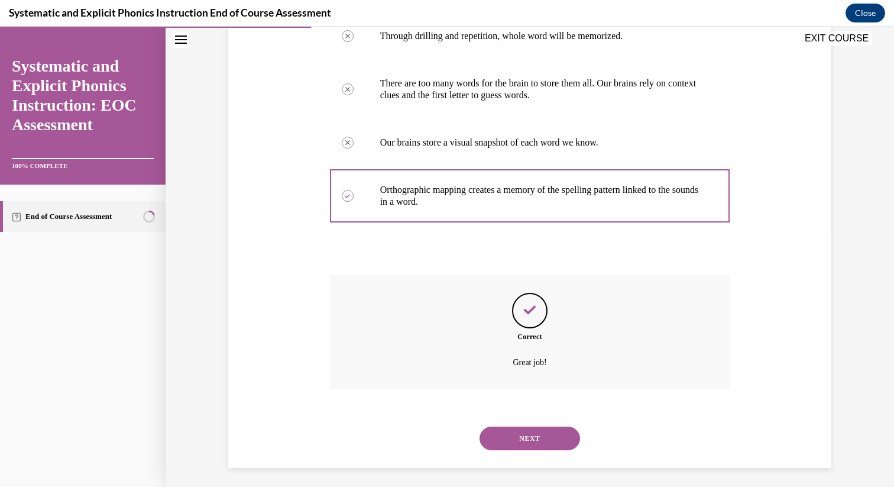
scroll to position [260, 0]
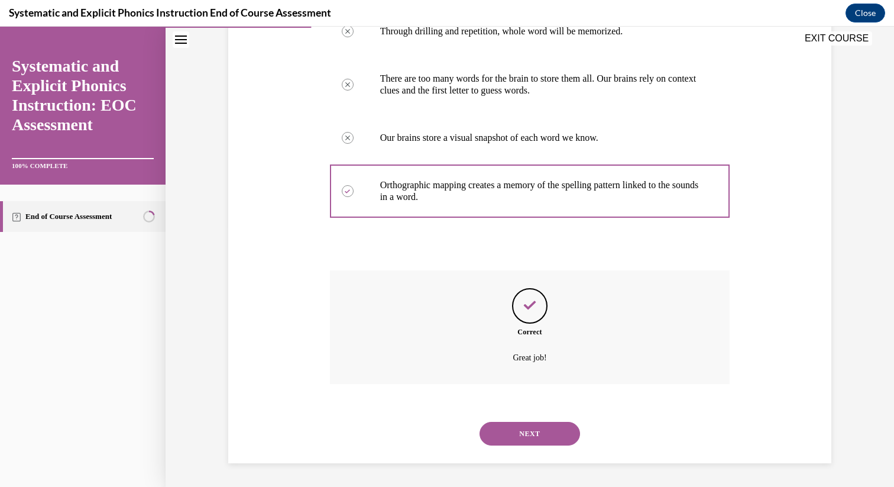
click at [536, 428] on button "NEXT" at bounding box center [530, 434] width 101 height 24
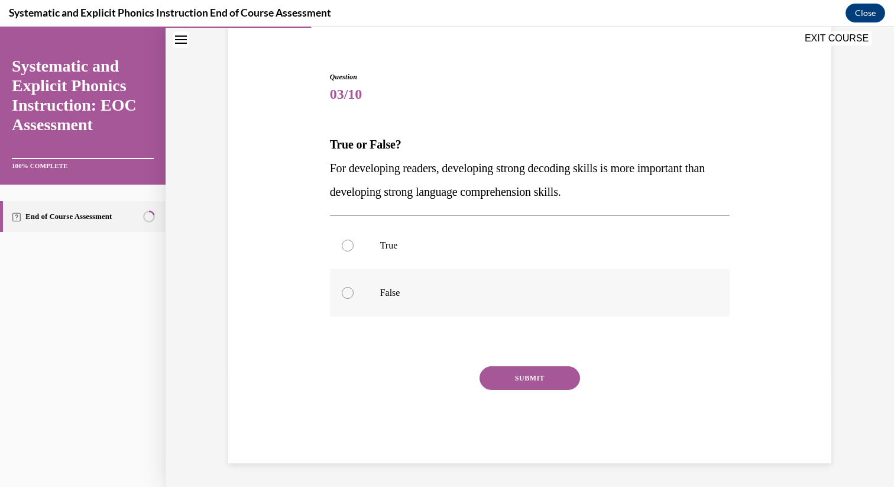
click at [384, 303] on div at bounding box center [530, 292] width 400 height 47
click at [500, 382] on button "SUBMIT" at bounding box center [530, 378] width 101 height 24
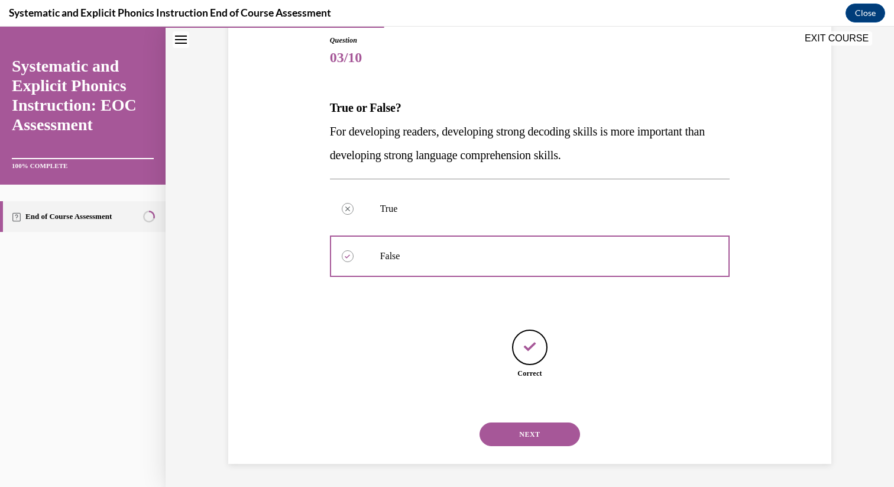
scroll to position [130, 0]
click at [510, 436] on button "NEXT" at bounding box center [530, 434] width 101 height 24
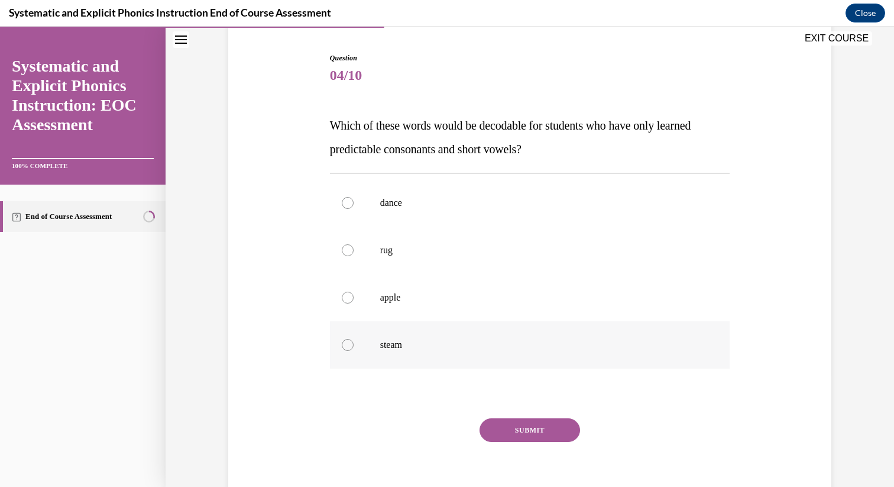
scroll to position [117, 0]
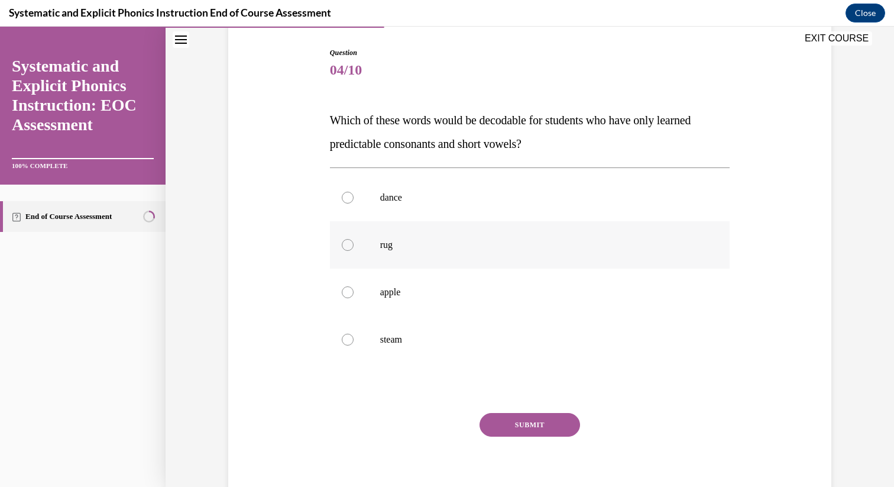
click at [390, 253] on div at bounding box center [530, 244] width 400 height 47
click at [522, 428] on button "SUBMIT" at bounding box center [530, 425] width 101 height 24
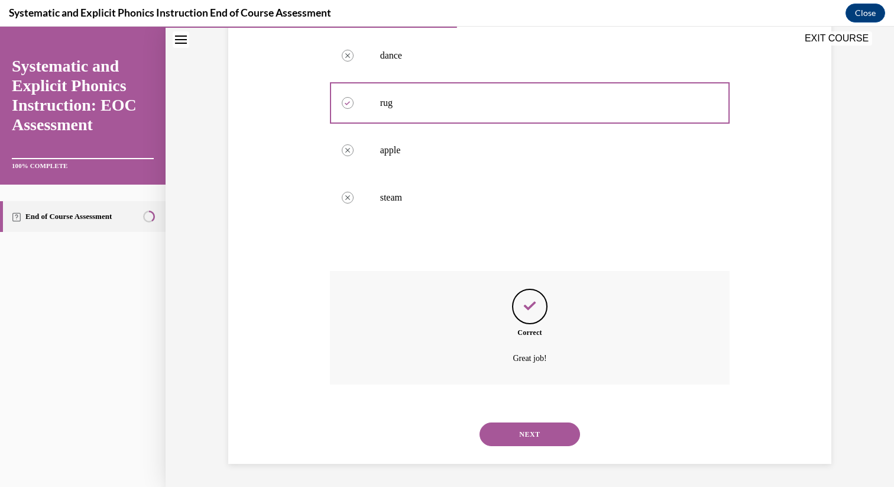
scroll to position [260, 0]
click at [516, 431] on button "NEXT" at bounding box center [530, 434] width 101 height 24
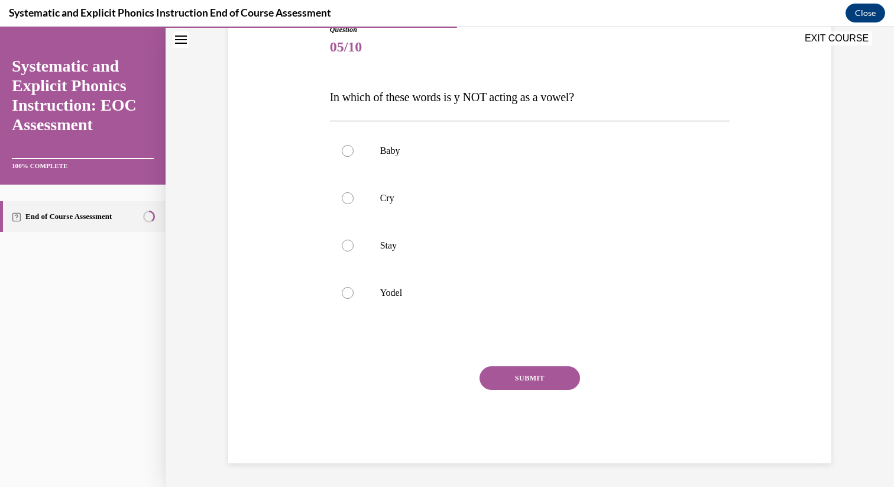
scroll to position [131, 0]
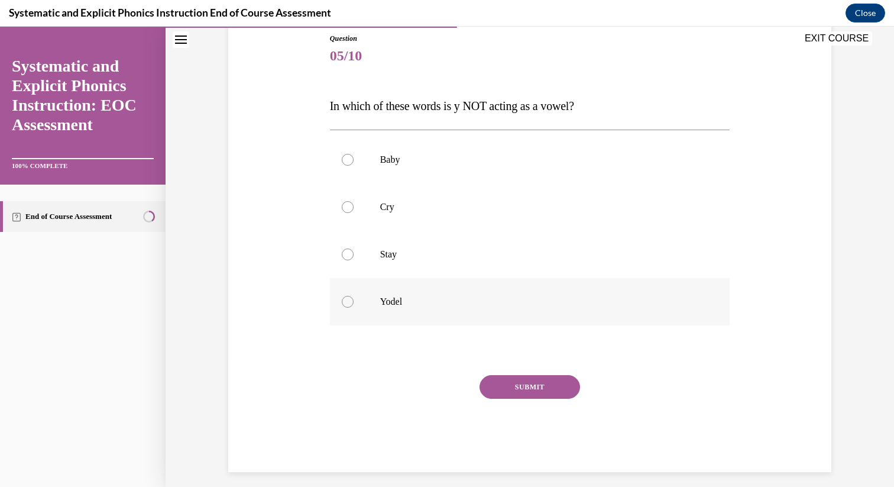
click at [388, 303] on p "Yodel" at bounding box center [540, 302] width 320 height 12
click at [512, 384] on button "SUBMIT" at bounding box center [530, 387] width 101 height 24
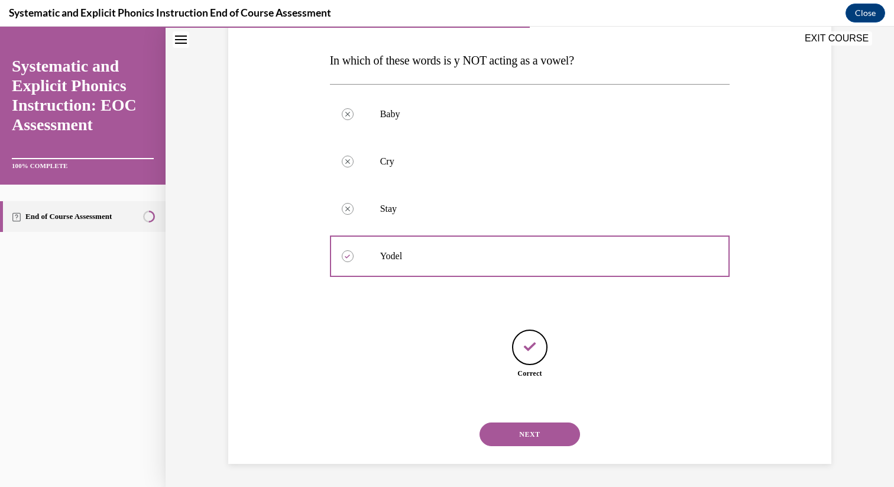
scroll to position [177, 0]
click at [533, 428] on button "NEXT" at bounding box center [530, 434] width 101 height 24
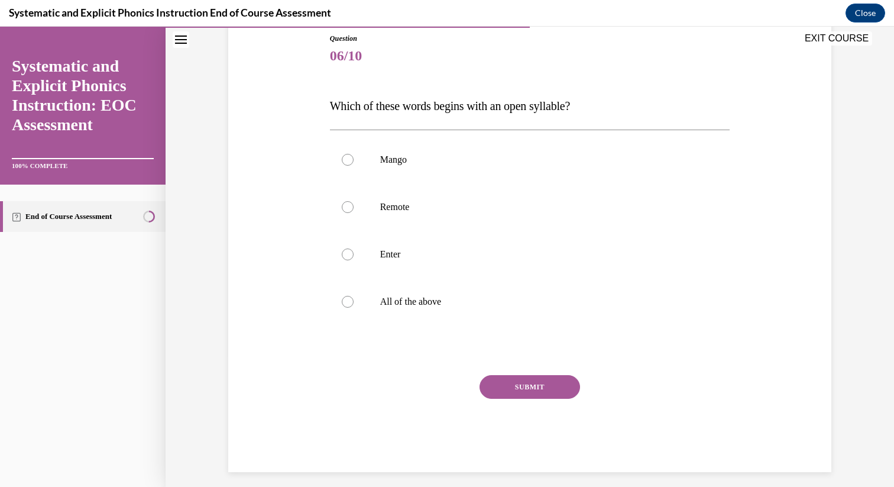
scroll to position [140, 0]
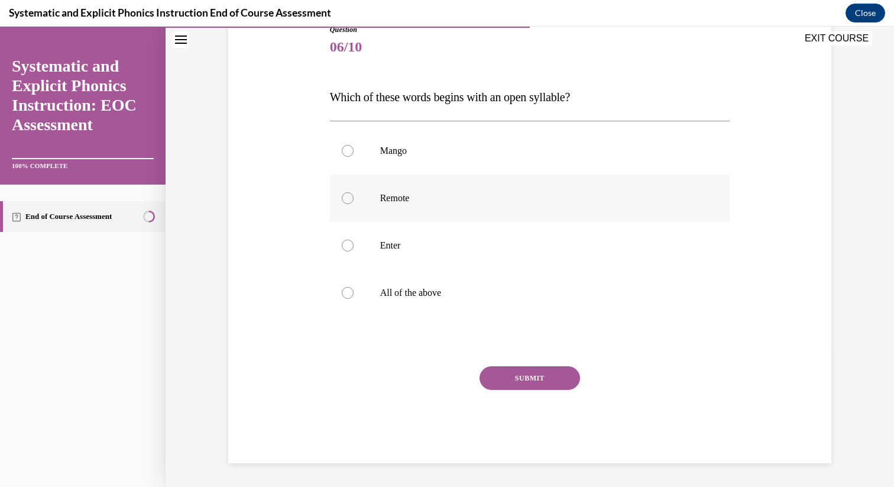
click at [357, 204] on div at bounding box center [530, 197] width 400 height 47
click at [526, 380] on button "SUBMIT" at bounding box center [530, 378] width 101 height 24
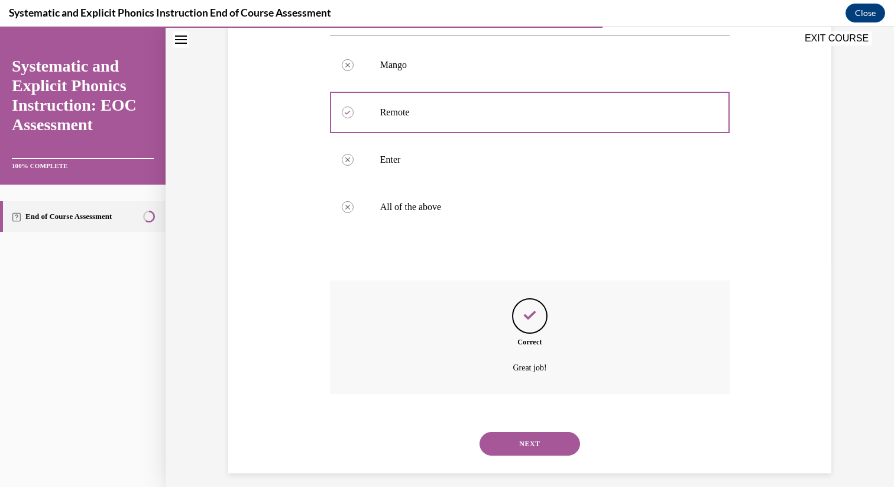
scroll to position [236, 0]
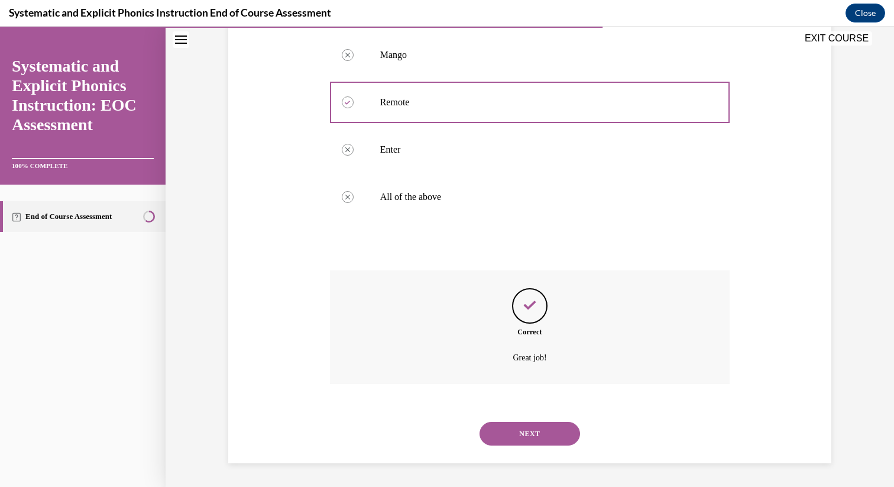
click at [513, 431] on button "NEXT" at bounding box center [530, 434] width 101 height 24
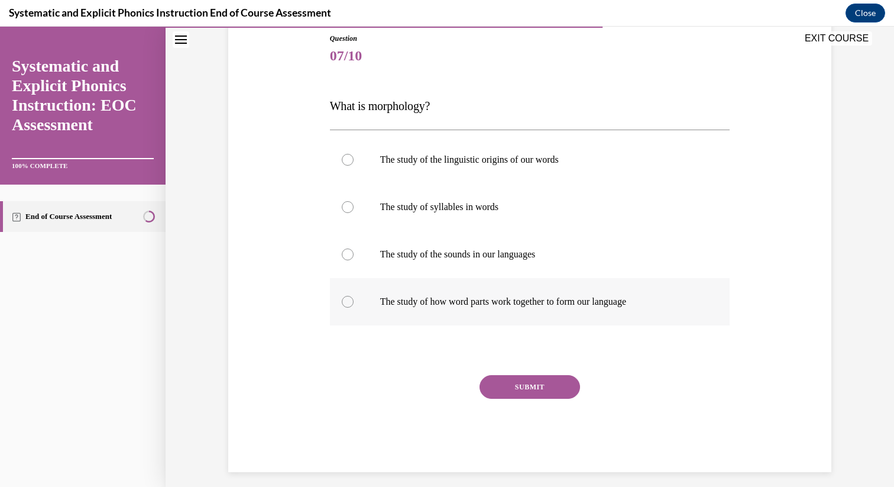
click at [390, 298] on p "The study of how word parts work together to form our language" at bounding box center [540, 302] width 320 height 12
click at [514, 380] on button "SUBMIT" at bounding box center [530, 387] width 101 height 24
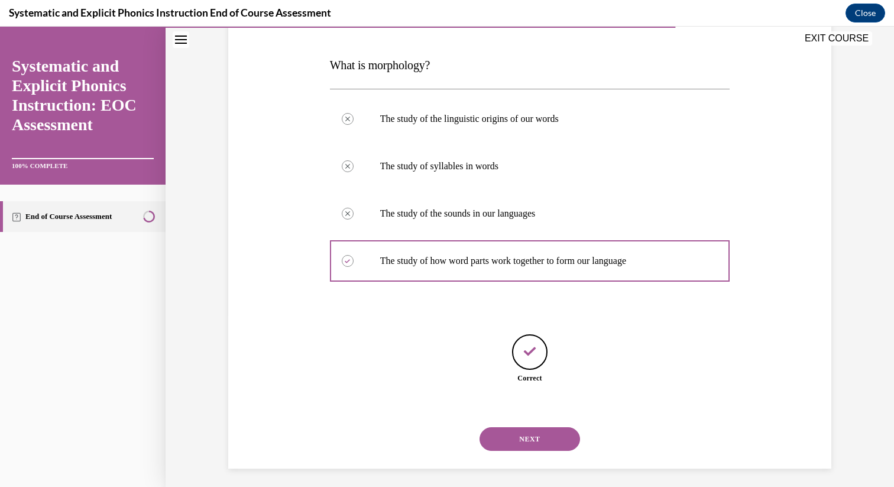
scroll to position [177, 0]
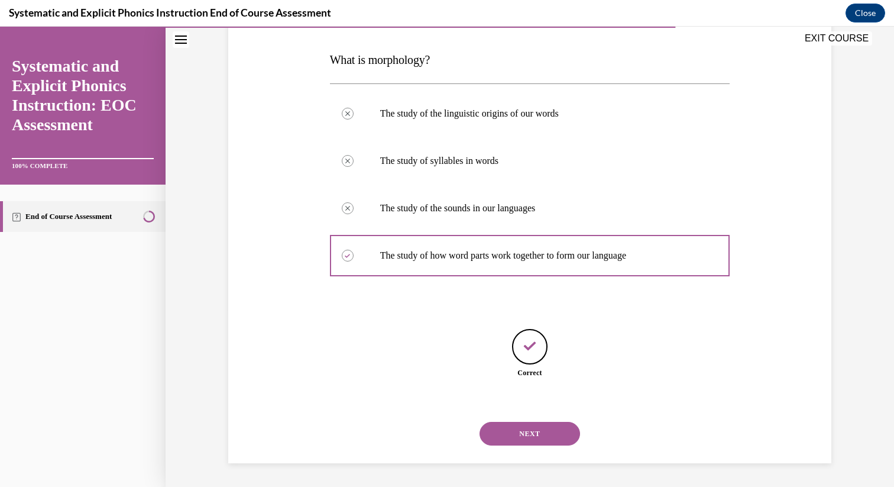
click at [540, 433] on button "NEXT" at bounding box center [530, 434] width 101 height 24
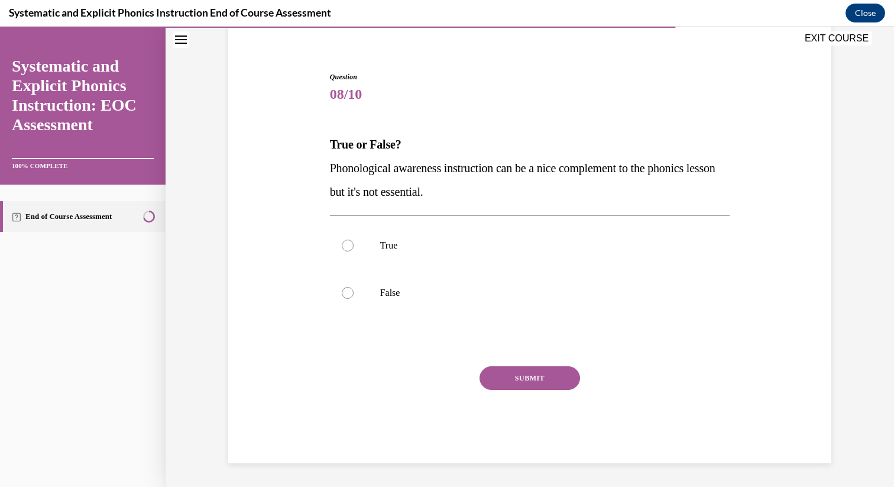
scroll to position [93, 0]
click at [392, 290] on p "False" at bounding box center [540, 293] width 320 height 12
click at [505, 373] on button "SUBMIT" at bounding box center [530, 378] width 101 height 24
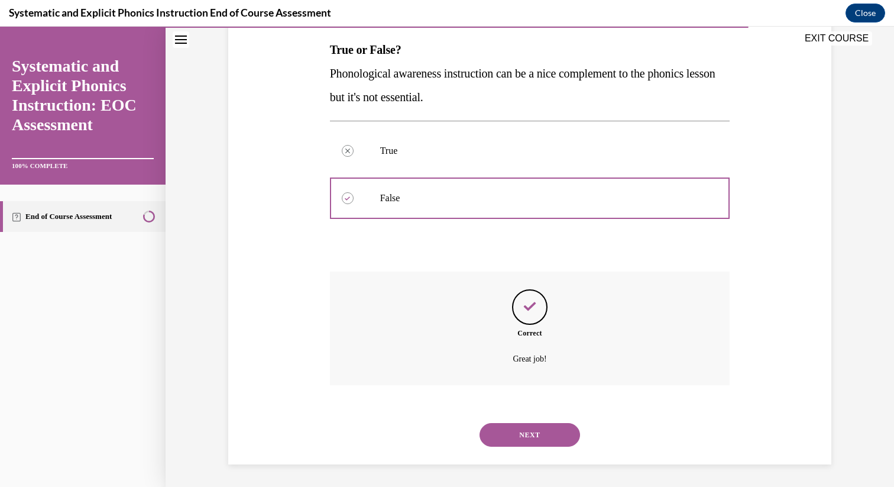
scroll to position [189, 0]
click at [501, 432] on button "NEXT" at bounding box center [530, 434] width 101 height 24
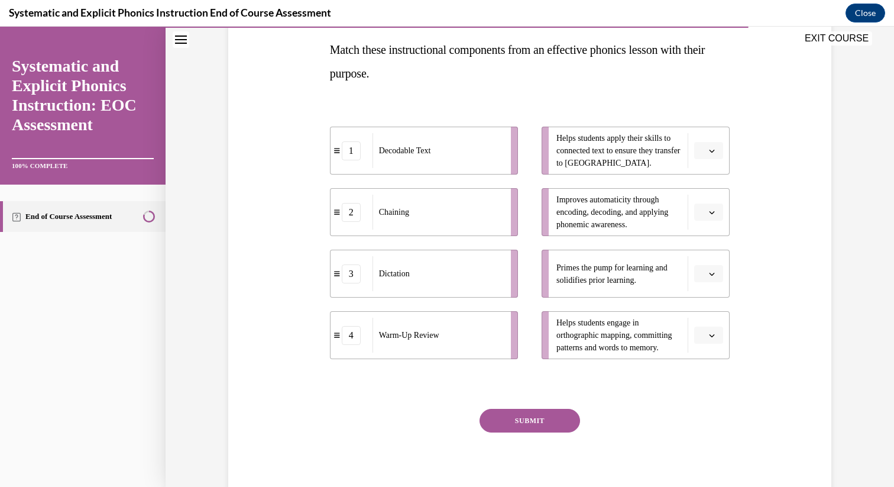
scroll to position [187, 0]
click at [710, 152] on icon "button" at bounding box center [712, 151] width 6 height 6
click at [712, 196] on div "1" at bounding box center [707, 201] width 30 height 24
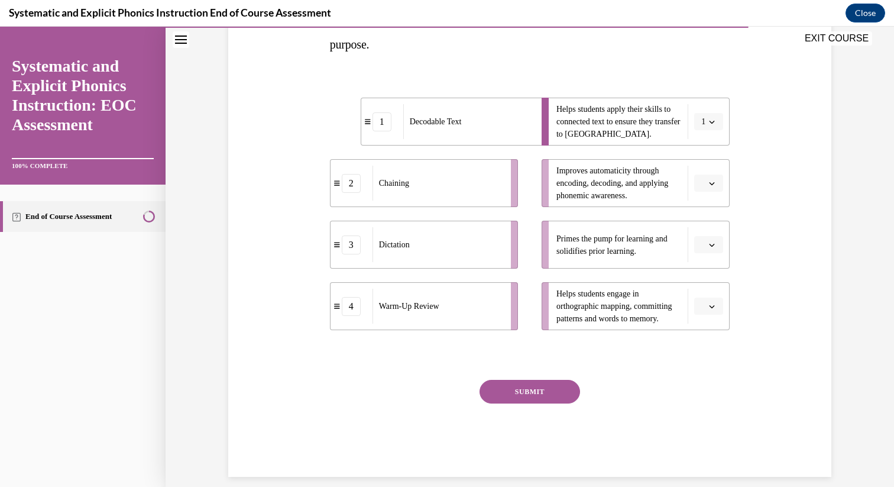
scroll to position [230, 0]
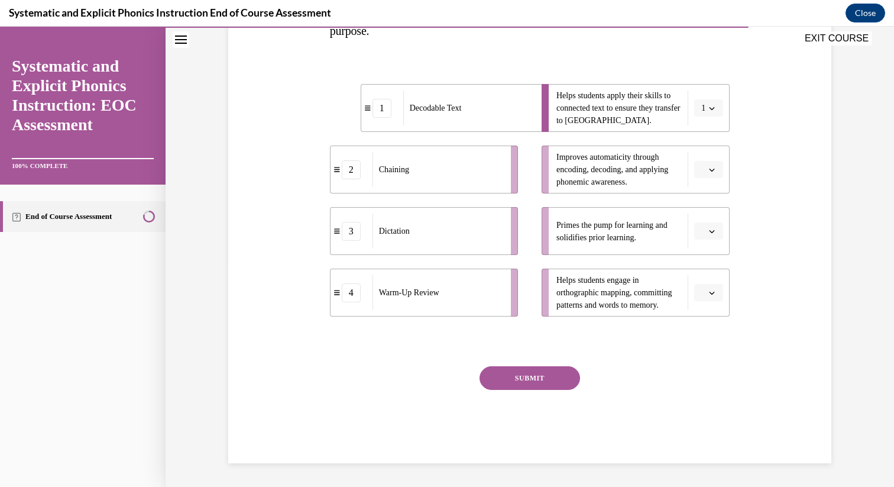
click at [708, 174] on button "button" at bounding box center [708, 170] width 29 height 18
click at [706, 238] on span "2" at bounding box center [704, 242] width 4 height 9
click at [712, 230] on icon "button" at bounding box center [712, 231] width 6 height 6
click at [713, 346] on div "4" at bounding box center [707, 352] width 30 height 24
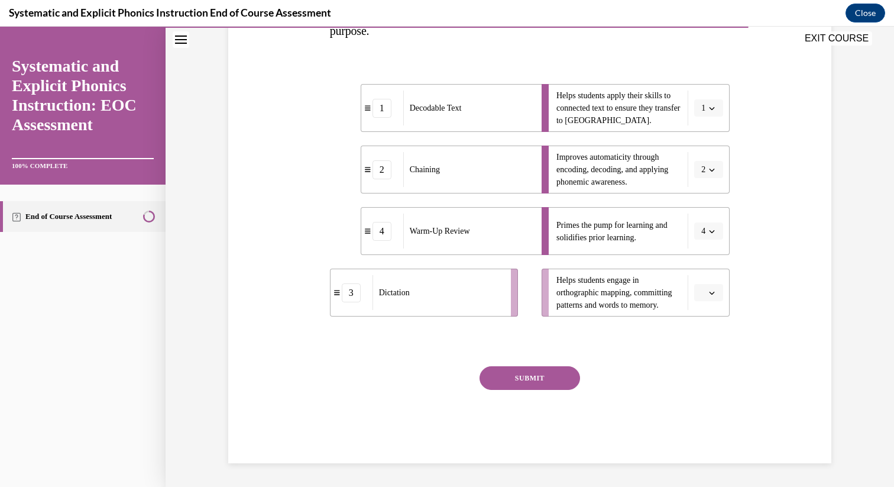
click at [713, 291] on icon "button" at bounding box center [712, 293] width 6 height 6
click at [714, 396] on div "3" at bounding box center [707, 390] width 30 height 24
click at [547, 371] on button "SUBMIT" at bounding box center [530, 378] width 101 height 24
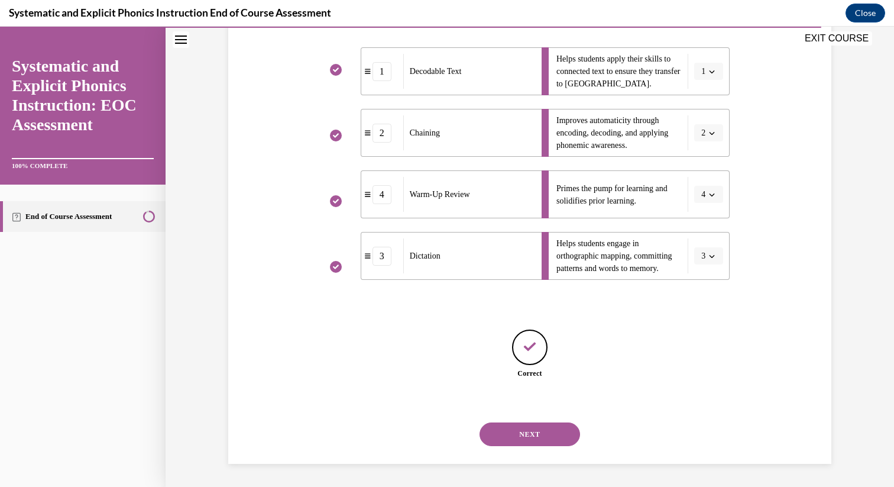
scroll to position [267, 0]
click at [520, 442] on button "NEXT" at bounding box center [530, 434] width 101 height 24
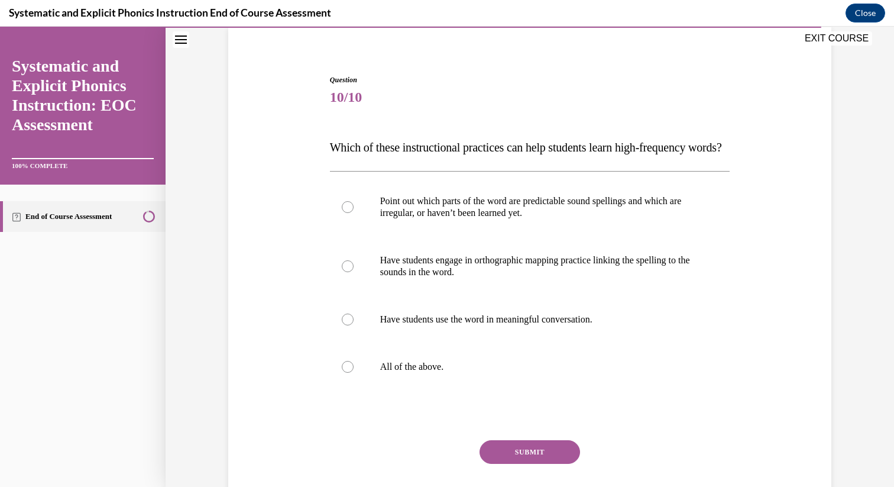
scroll to position [119, 0]
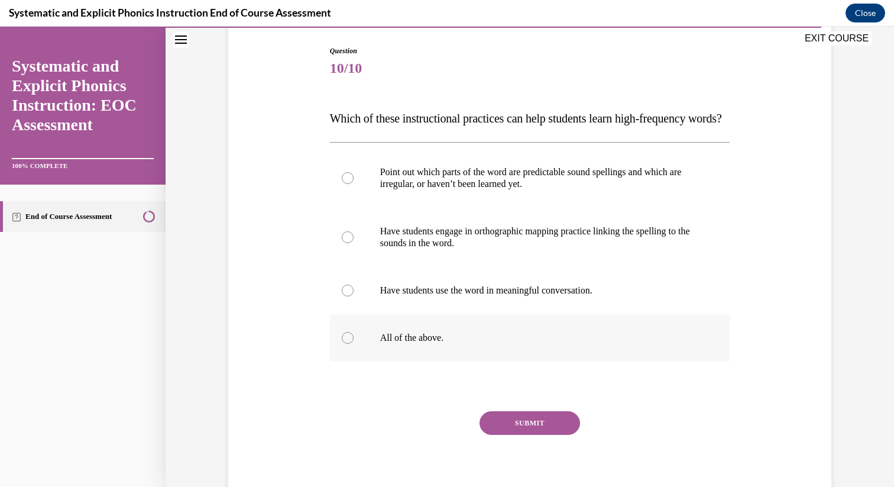
click at [342, 361] on div at bounding box center [530, 337] width 400 height 47
click at [528, 435] on button "SUBMIT" at bounding box center [530, 423] width 101 height 24
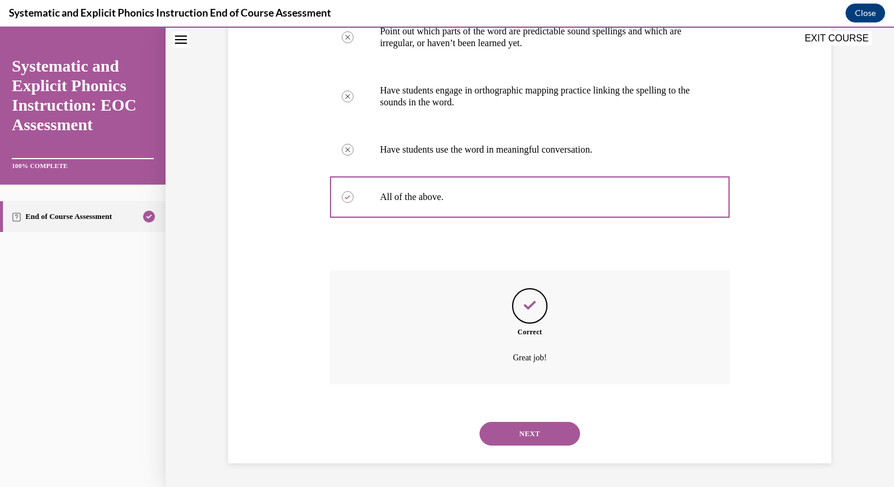
scroll to position [283, 0]
click at [538, 429] on button "NEXT" at bounding box center [530, 434] width 101 height 24
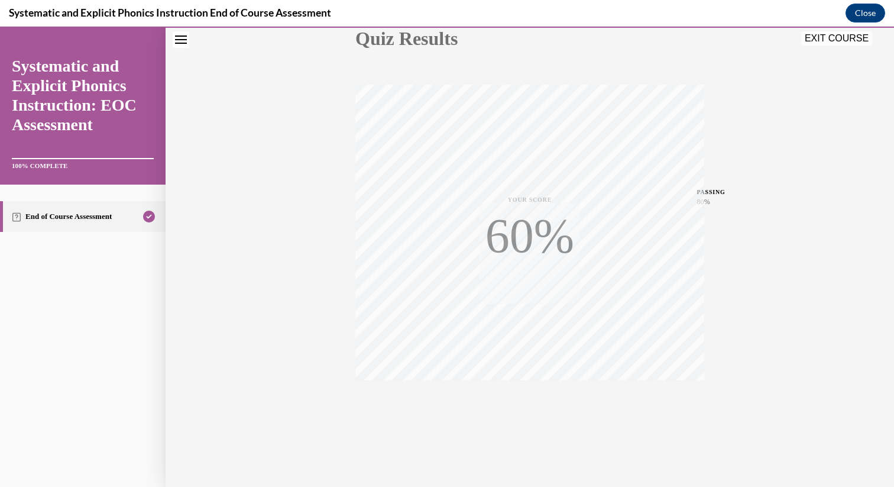
scroll to position [146, 0]
click at [833, 34] on button "EXIT COURSE" at bounding box center [836, 38] width 71 height 14
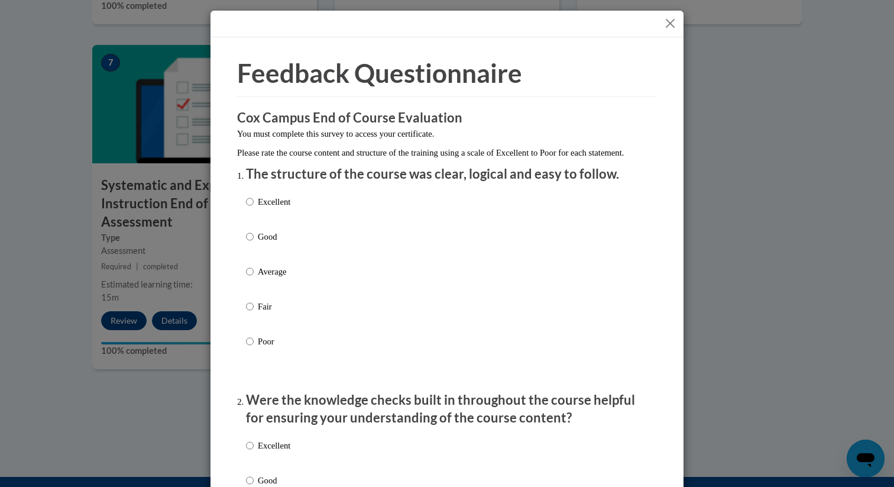
click at [275, 278] on p "Average" at bounding box center [274, 271] width 33 height 13
click at [254, 278] on input "Average" at bounding box center [250, 271] width 8 height 13
radio input "true"
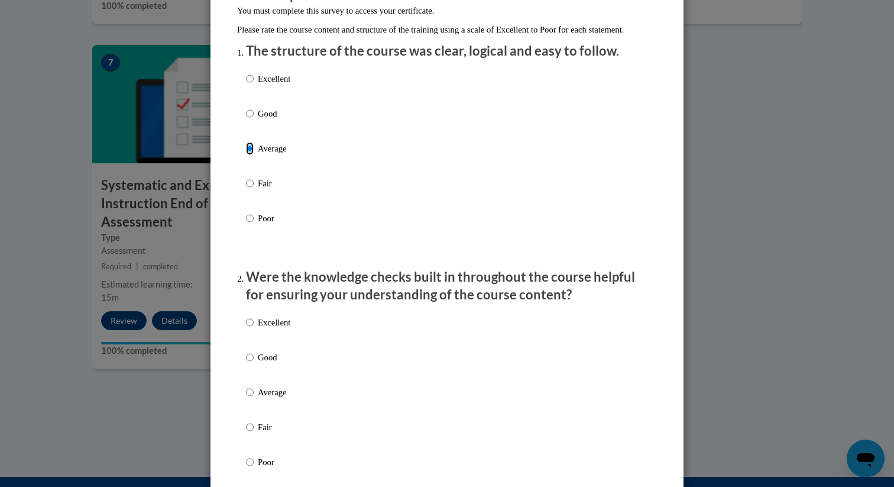
scroll to position [140, 0]
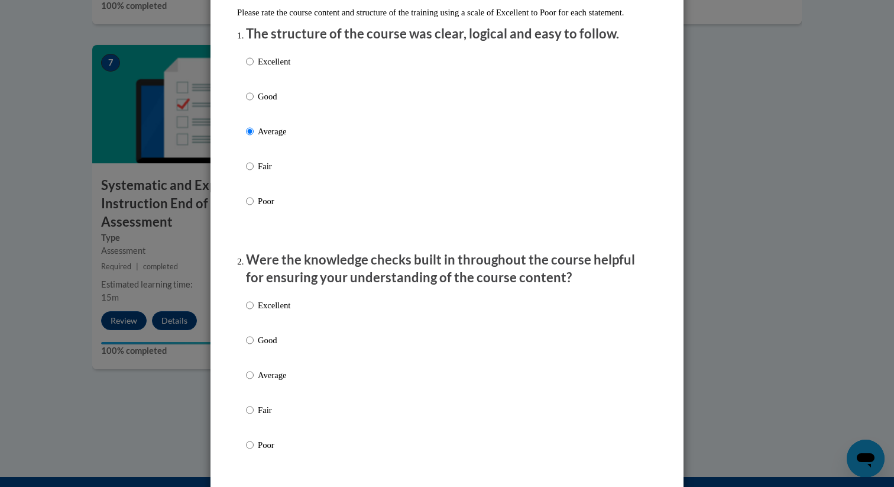
click at [261, 103] on p "Good" at bounding box center [274, 96] width 33 height 13
click at [254, 103] on input "Good" at bounding box center [250, 96] width 8 height 13
radio input "true"
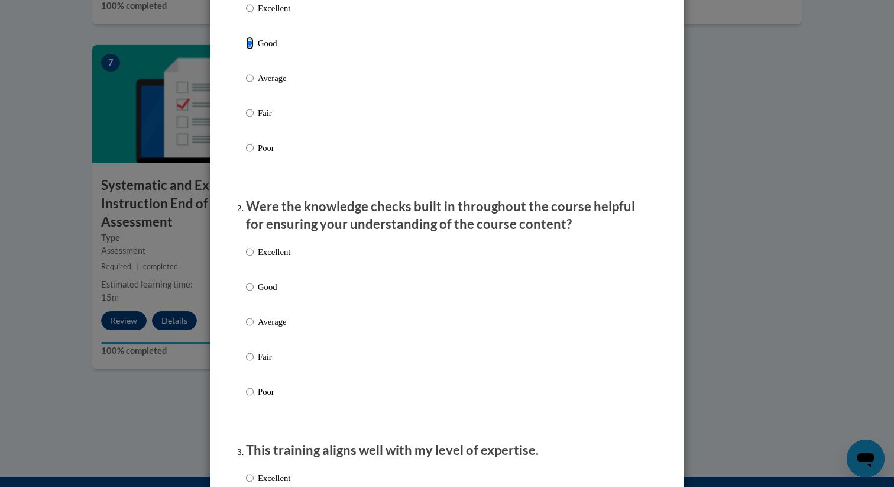
scroll to position [244, 0]
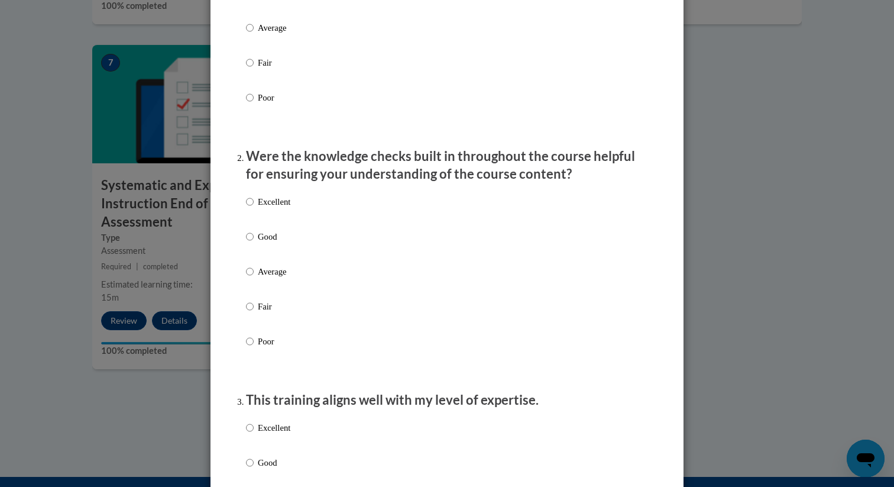
click at [265, 243] on p "Good" at bounding box center [274, 236] width 33 height 13
click at [254, 243] on input "Good" at bounding box center [250, 236] width 8 height 13
radio input "true"
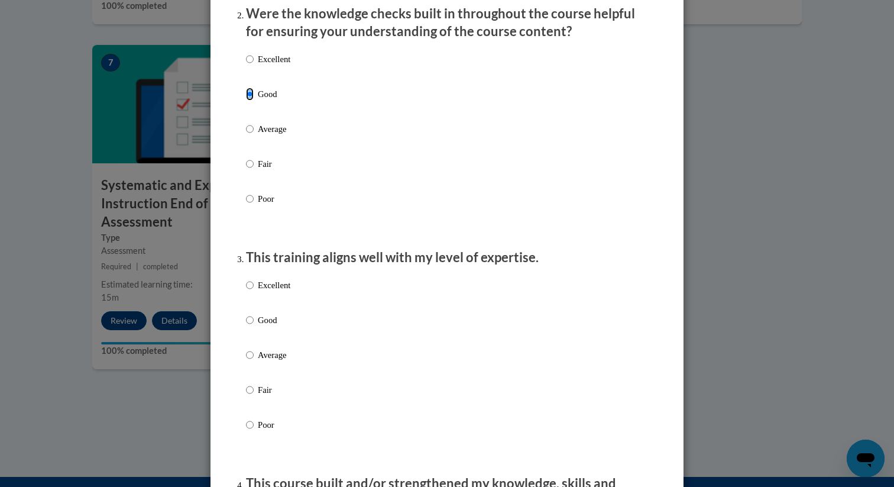
scroll to position [428, 0]
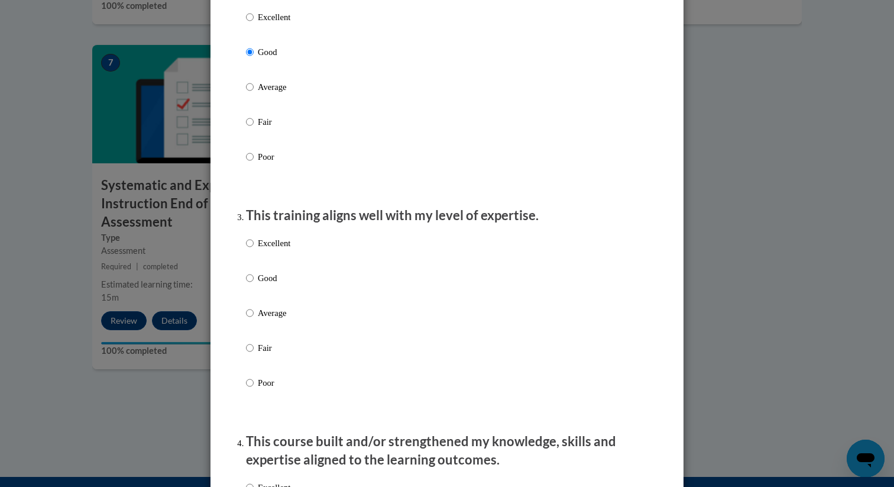
click at [267, 284] on p "Good" at bounding box center [274, 277] width 33 height 13
click at [254, 284] on input "Good" at bounding box center [250, 277] width 8 height 13
radio input "true"
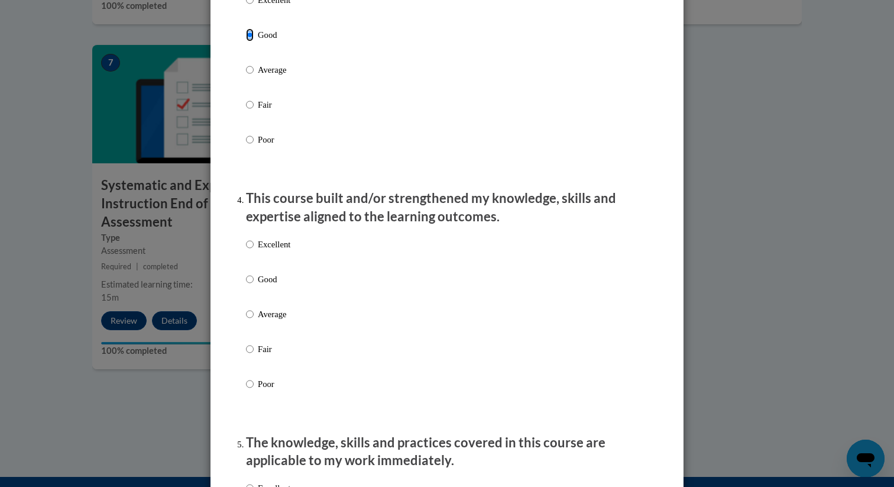
scroll to position [678, 0]
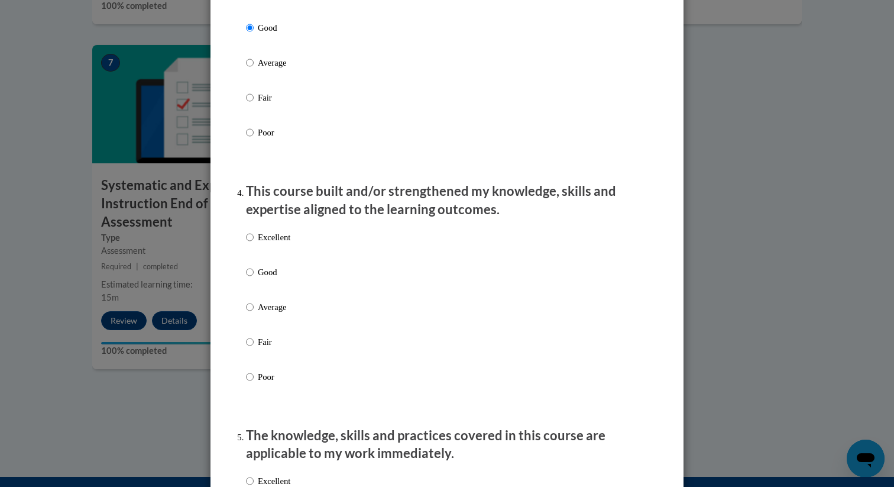
click at [271, 278] on p "Good" at bounding box center [274, 271] width 33 height 13
click at [254, 278] on input "Good" at bounding box center [250, 271] width 8 height 13
radio input "true"
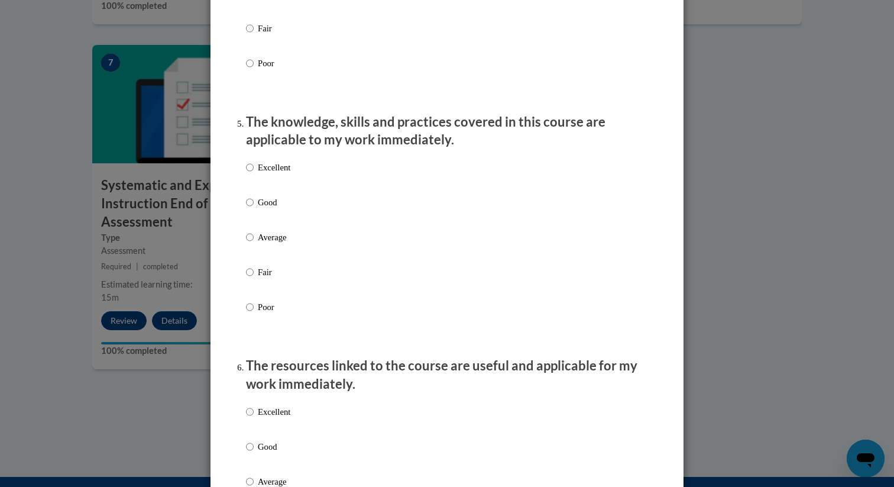
scroll to position [1011, 0]
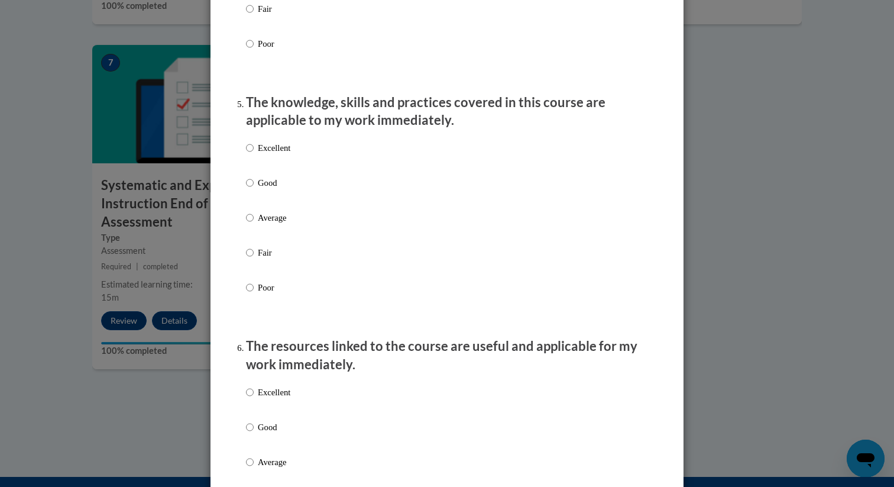
click at [268, 224] on p "Average" at bounding box center [274, 217] width 33 height 13
click at [254, 224] on input "Average" at bounding box center [250, 217] width 8 height 13
radio input "true"
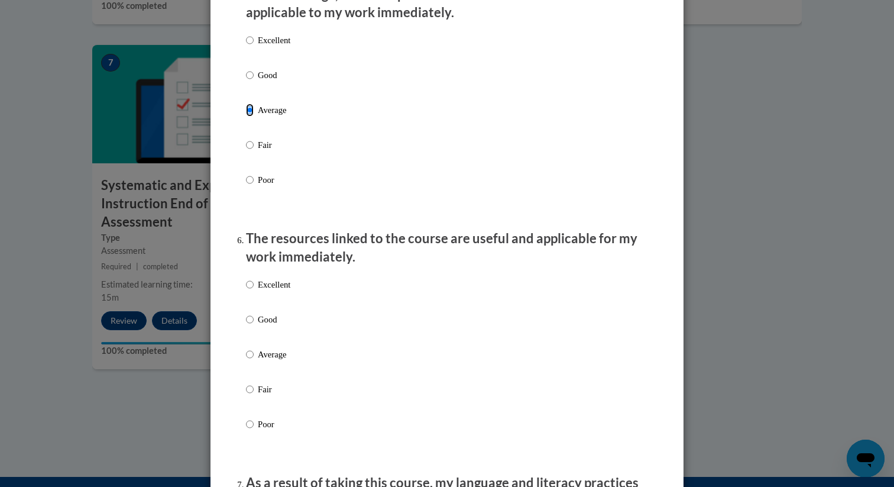
scroll to position [1131, 0]
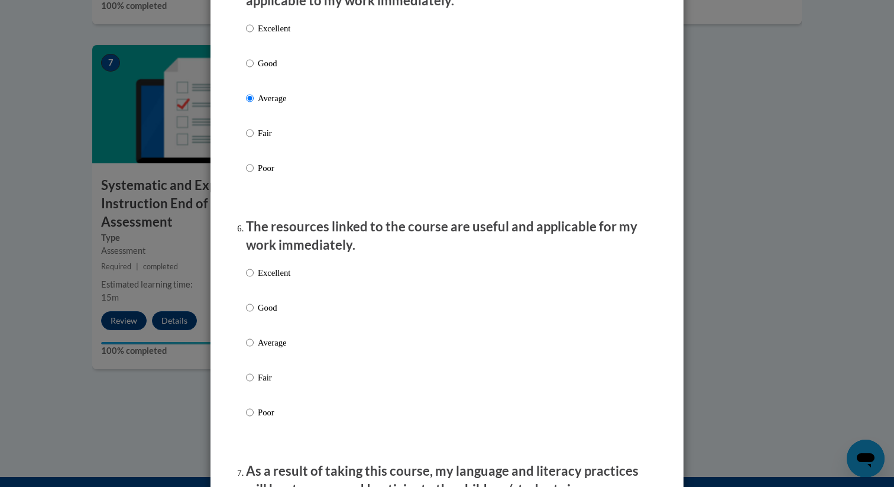
click at [264, 314] on p "Good" at bounding box center [274, 307] width 33 height 13
click at [254, 314] on input "Good" at bounding box center [250, 307] width 8 height 13
radio input "true"
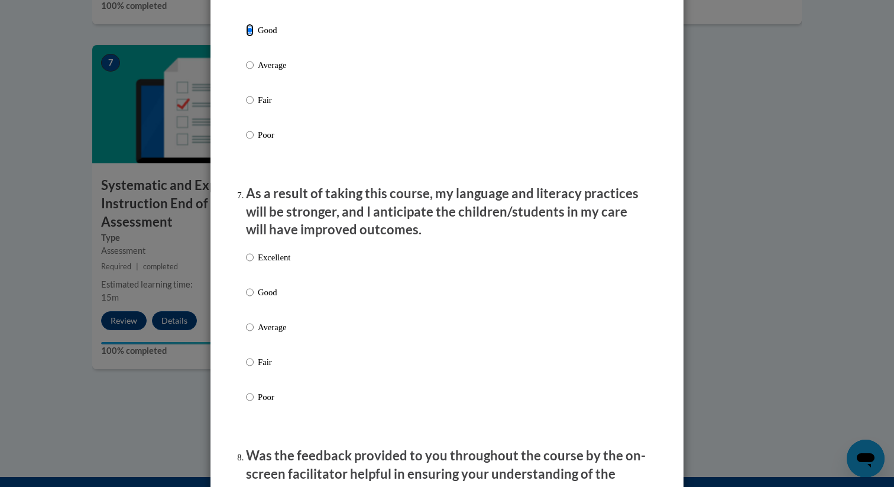
scroll to position [1457, 0]
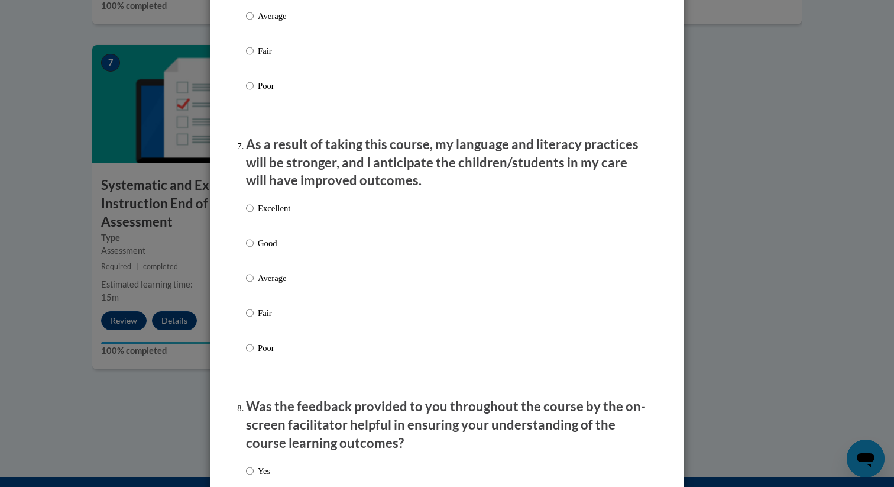
click at [270, 250] on p "Good" at bounding box center [274, 243] width 33 height 13
click at [254, 250] on input "Good" at bounding box center [250, 243] width 8 height 13
radio input "true"
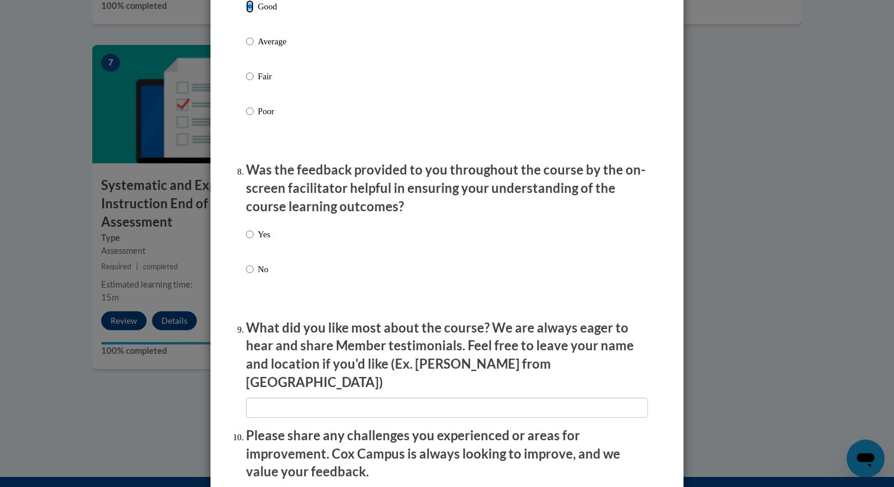
scroll to position [1702, 0]
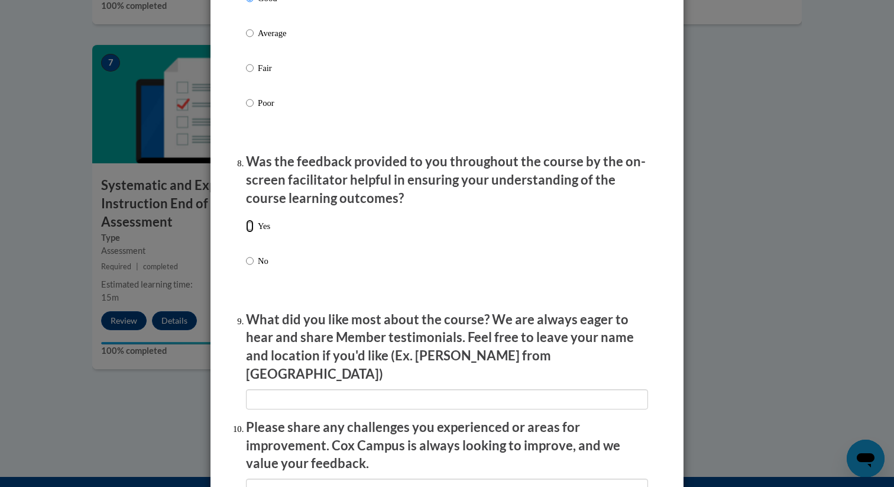
click at [252, 232] on input "Yes" at bounding box center [250, 225] width 8 height 13
radio input "true"
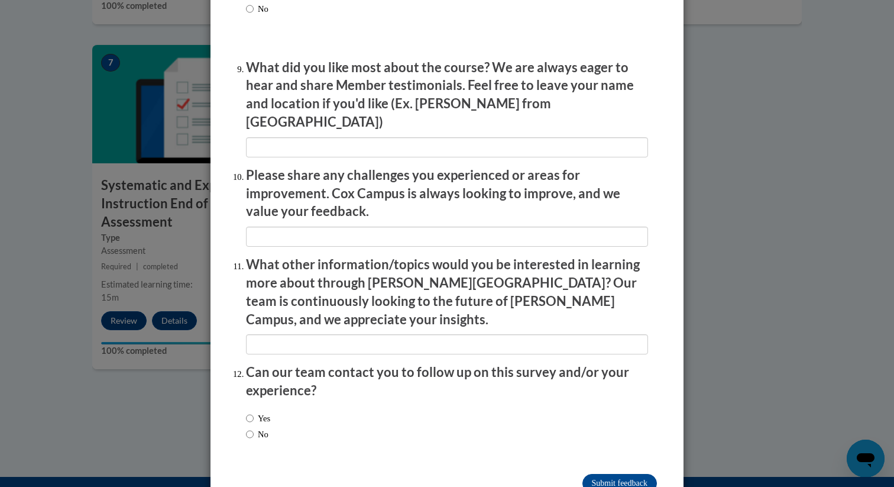
scroll to position [1973, 0]
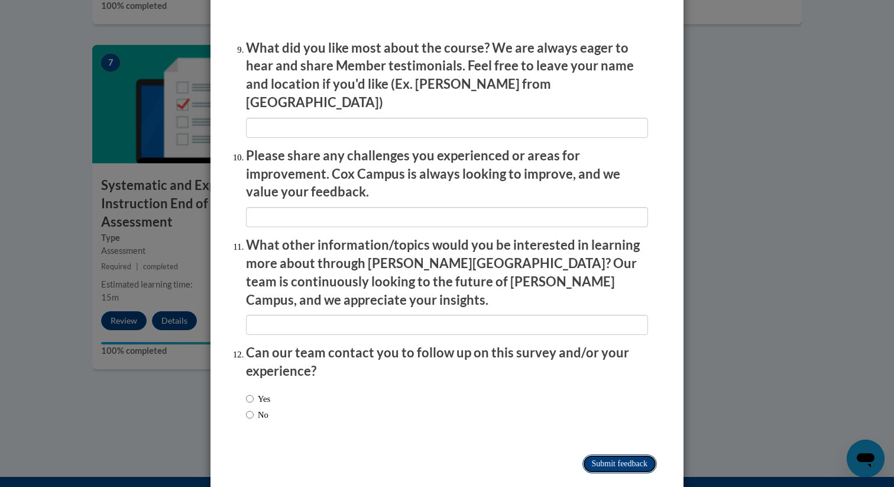
click at [625, 454] on input "Submit feedback" at bounding box center [619, 463] width 75 height 19
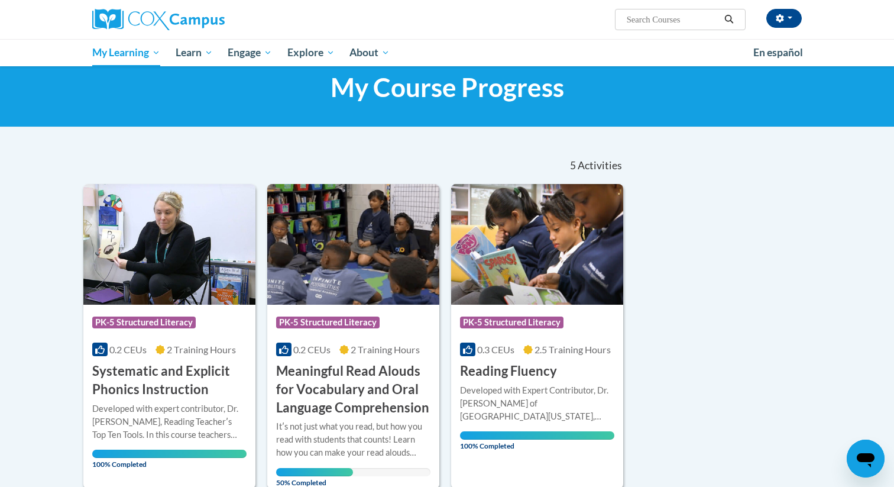
scroll to position [26, 0]
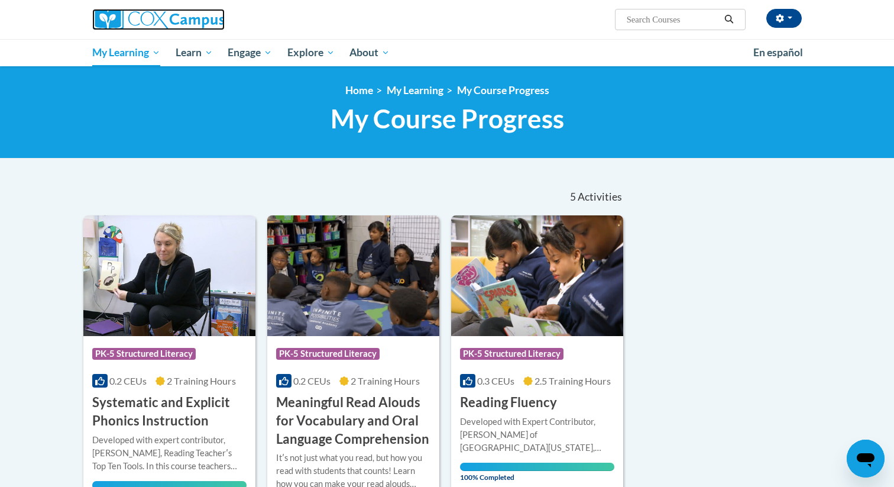
click at [194, 24] on img at bounding box center [158, 19] width 132 height 21
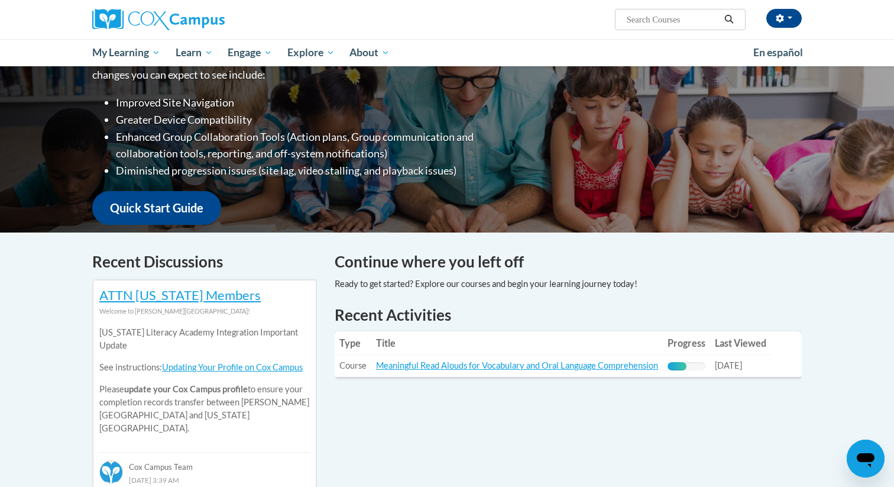
scroll to position [180, 0]
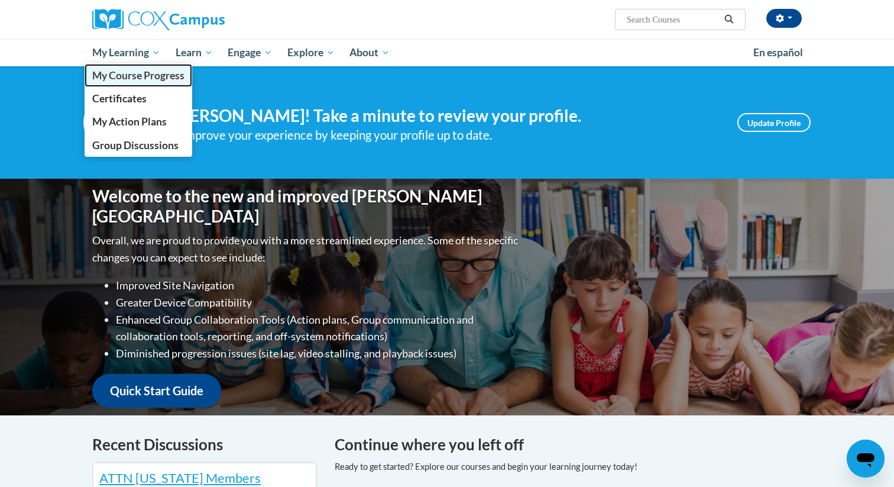
click at [134, 73] on span "My Course Progress" at bounding box center [138, 75] width 92 height 12
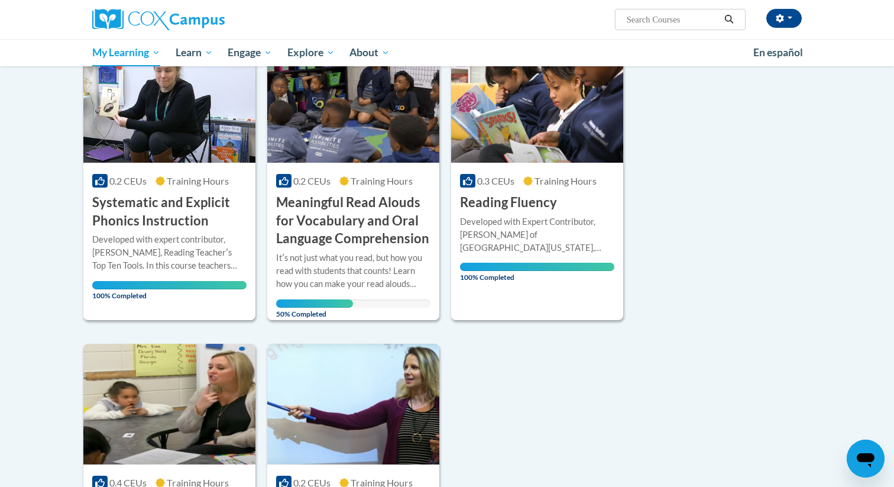
scroll to position [216, 0]
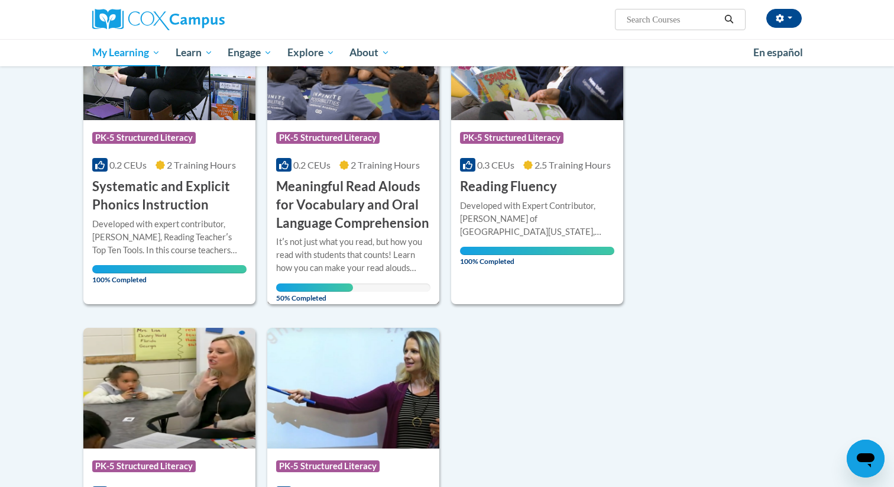
click at [371, 195] on h3 "Meaningful Read Alouds for Vocabulary and Oral Language Comprehension" at bounding box center [353, 204] width 154 height 54
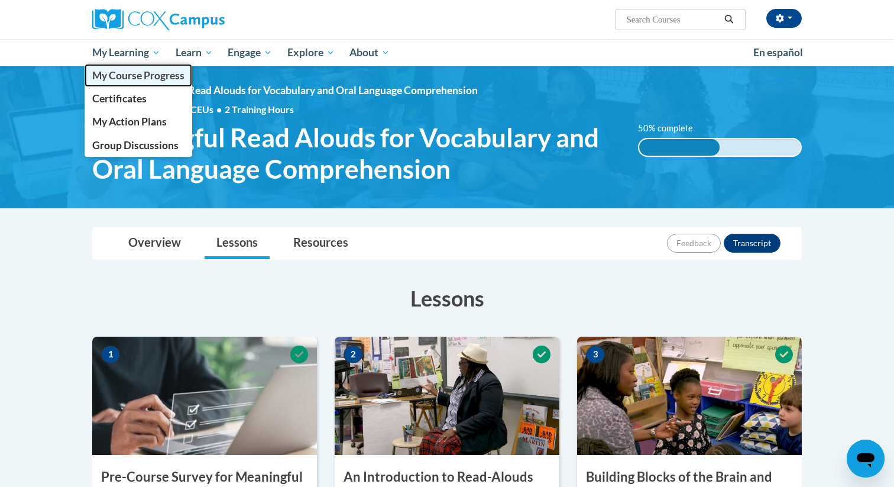
click at [127, 79] on span "My Course Progress" at bounding box center [138, 75] width 92 height 12
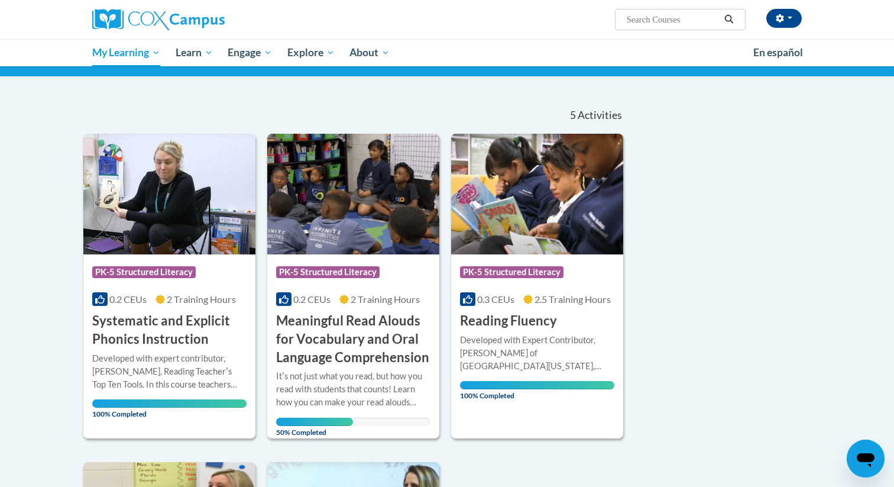
scroll to position [97, 0]
